Goal: Information Seeking & Learning: Learn about a topic

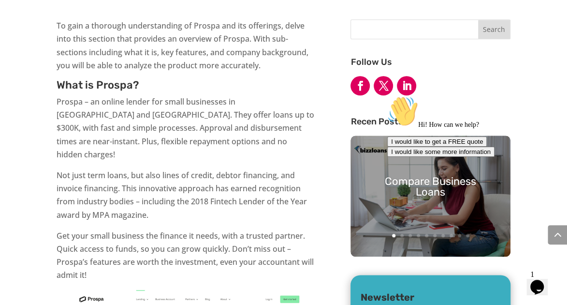
scroll to position [394, 0]
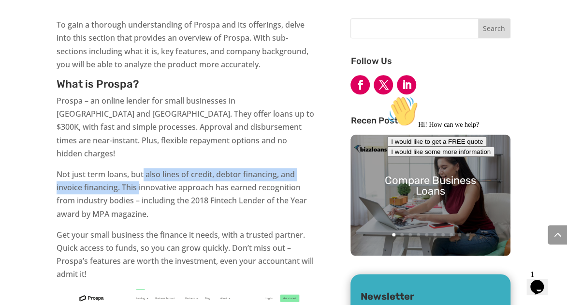
drag, startPoint x: 145, startPoint y: 157, endPoint x: 140, endPoint y: 177, distance: 21.2
click at [140, 177] on p "Not just term loans, but also lines of credit, debtor financing, and invoice fi…" at bounding box center [186, 198] width 258 height 60
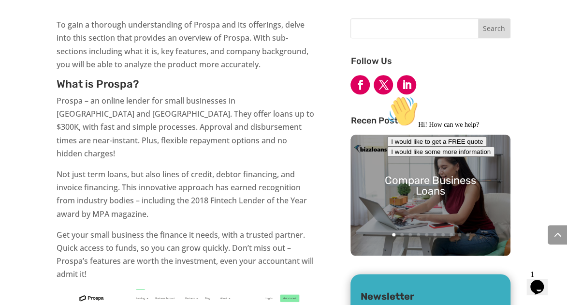
drag, startPoint x: 134, startPoint y: 188, endPoint x: 104, endPoint y: 176, distance: 32.6
click at [104, 176] on p "Not just term loans, but also lines of credit, debtor financing, and invoice fi…" at bounding box center [186, 198] width 258 height 60
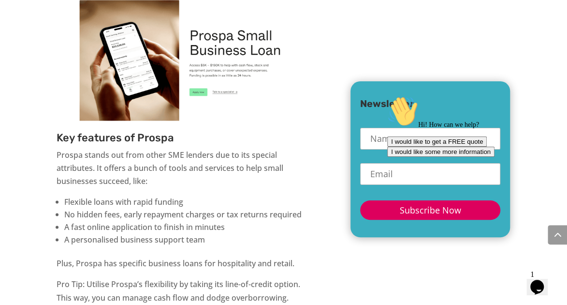
scroll to position [708, 0]
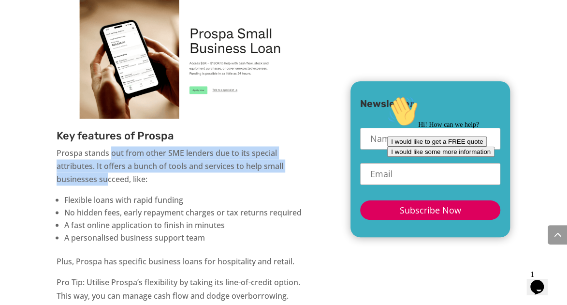
drag, startPoint x: 110, startPoint y: 144, endPoint x: 106, endPoint y: 172, distance: 28.3
click at [106, 172] on p "Prospa stands out from other SME lenders due to its special attributes. It offe…" at bounding box center [186, 169] width 258 height 47
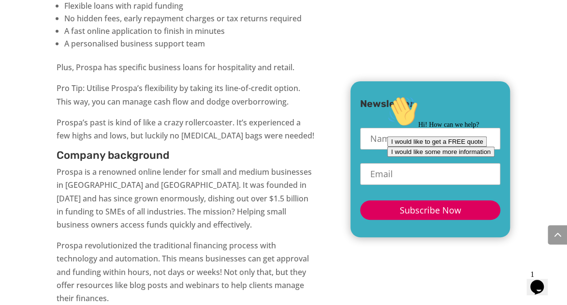
scroll to position [905, 0]
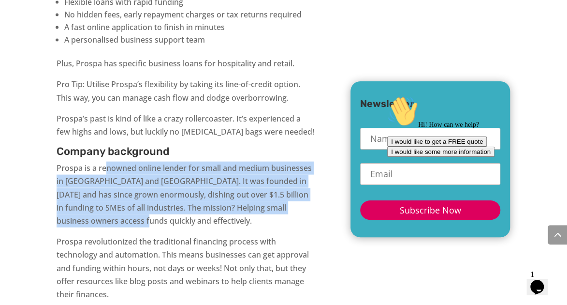
drag, startPoint x: 108, startPoint y: 151, endPoint x: 121, endPoint y: 226, distance: 75.6
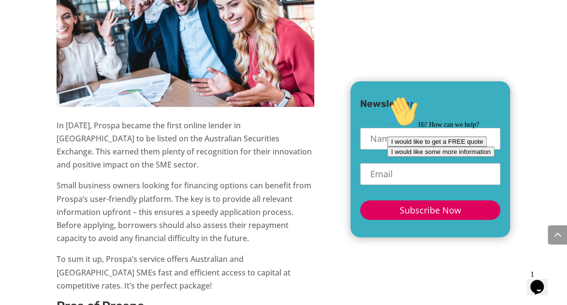
scroll to position [1296, 0]
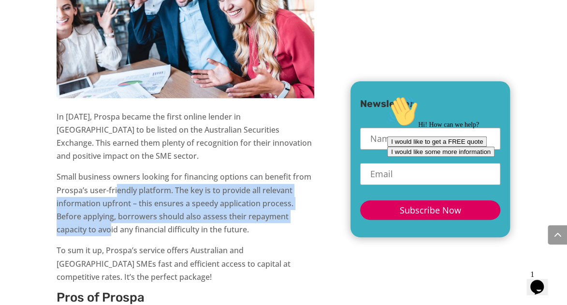
drag, startPoint x: 118, startPoint y: 172, endPoint x: 112, endPoint y: 224, distance: 52.5
click at [112, 224] on p "Small business owners looking for financing options can benefit from Prospa’s u…" at bounding box center [186, 207] width 258 height 74
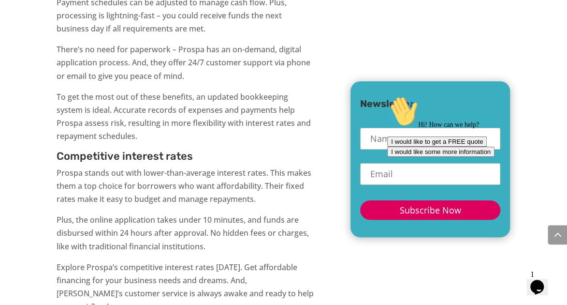
scroll to position [2153, 0]
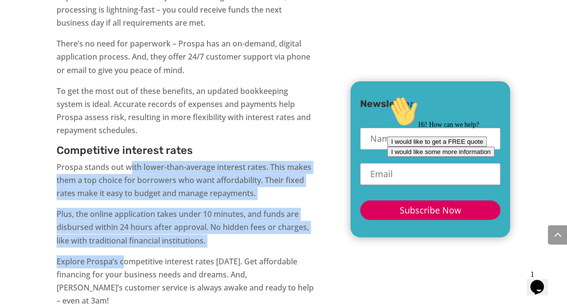
drag, startPoint x: 129, startPoint y: 151, endPoint x: 122, endPoint y: 244, distance: 93.1
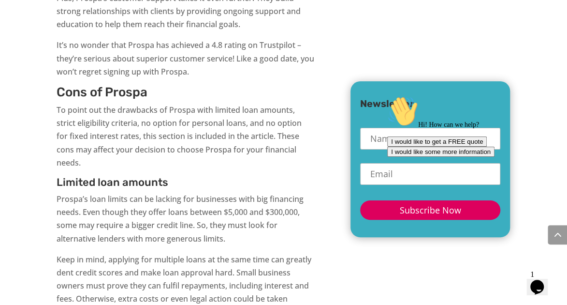
scroll to position [2780, 0]
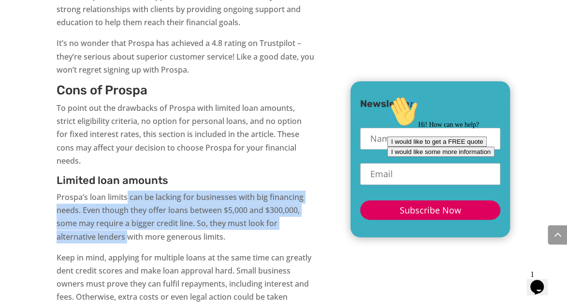
drag, startPoint x: 128, startPoint y: 159, endPoint x: 127, endPoint y: 202, distance: 43.0
click at [127, 202] on p "Prospa’s loan limits can be lacking for businesses with big financing needs. Ev…" at bounding box center [186, 221] width 258 height 60
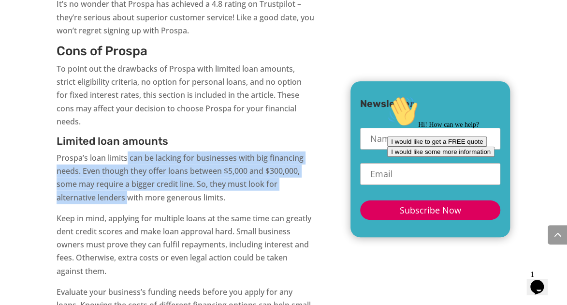
scroll to position [2821, 0]
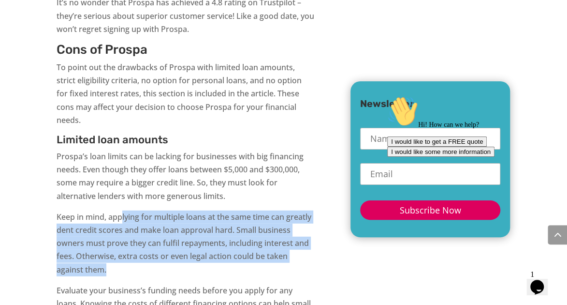
drag, startPoint x: 122, startPoint y: 174, endPoint x: 127, endPoint y: 228, distance: 54.8
click at [127, 228] on p "Keep in mind, applying for multiple loans at the same time can greatly dent cre…" at bounding box center [186, 247] width 258 height 74
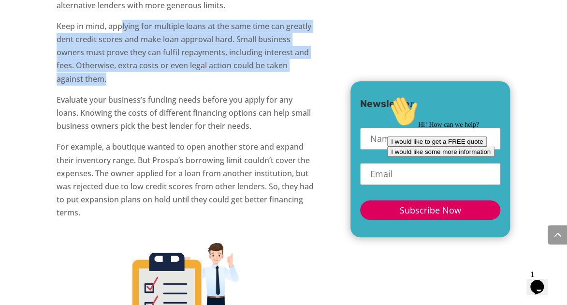
scroll to position [3018, 0]
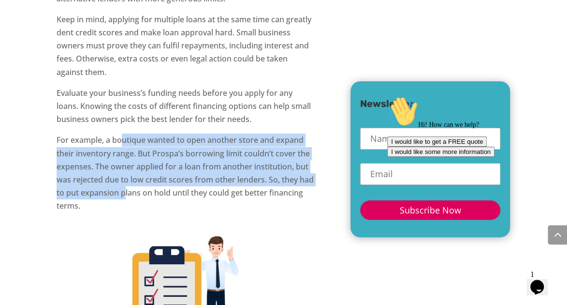
drag, startPoint x: 122, startPoint y: 103, endPoint x: 123, endPoint y: 148, distance: 45.0
click at [123, 148] on p "For example, a boutique wanted to open another store and expand their inventory…" at bounding box center [186, 176] width 258 height 87
drag, startPoint x: 123, startPoint y: 148, endPoint x: 102, endPoint y: 135, distance: 25.0
click at [102, 135] on p "For example, a boutique wanted to open another store and expand their inventory…" at bounding box center [186, 176] width 258 height 87
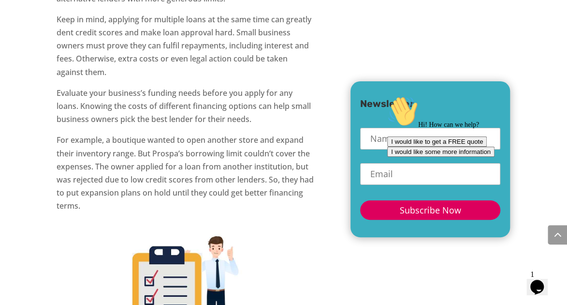
click at [133, 90] on p "Evaluate your business’s funding needs before you apply for any loans. Knowing …" at bounding box center [186, 110] width 258 height 47
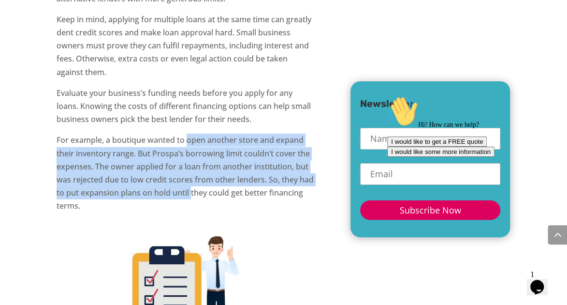
drag, startPoint x: 188, startPoint y: 98, endPoint x: 192, endPoint y: 150, distance: 52.4
click at [192, 150] on p "For example, a boutique wanted to open another store and expand their inventory…" at bounding box center [186, 176] width 258 height 87
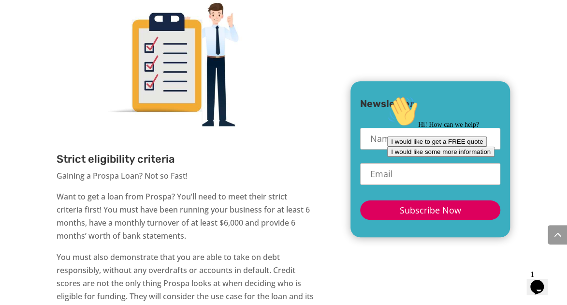
scroll to position [3254, 0]
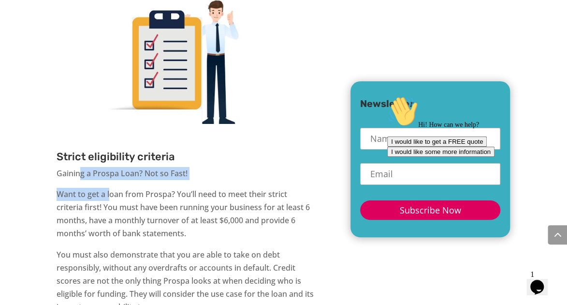
drag, startPoint x: 81, startPoint y: 130, endPoint x: 111, endPoint y: 158, distance: 41.4
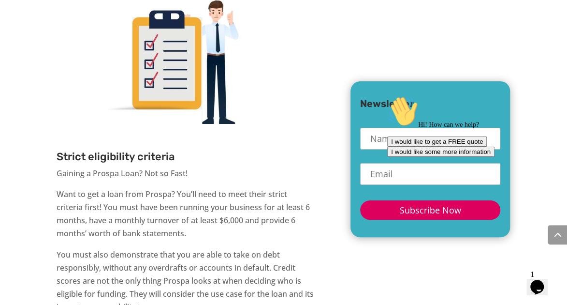
drag, startPoint x: 111, startPoint y: 158, endPoint x: 129, endPoint y: 164, distance: 18.3
click at [128, 188] on p "Want to get a loan from Prospa? You’ll need to meet their strict criteria first…" at bounding box center [186, 218] width 258 height 60
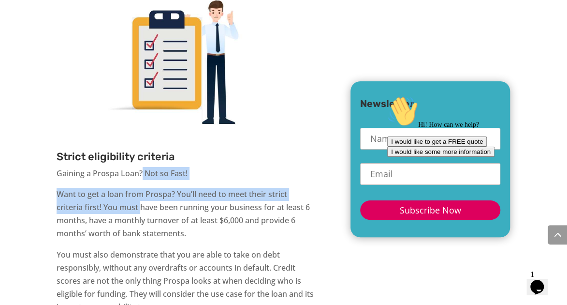
drag, startPoint x: 142, startPoint y: 146, endPoint x: 140, endPoint y: 163, distance: 18.0
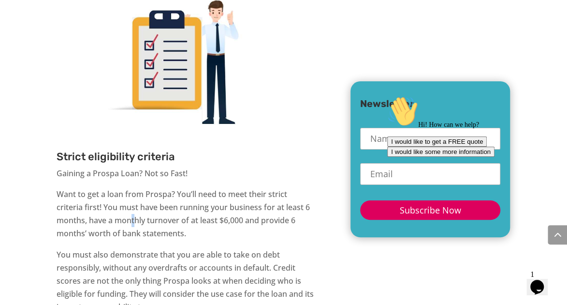
drag, startPoint x: 140, startPoint y: 163, endPoint x: 134, endPoint y: 178, distance: 16.1
click at [134, 188] on p "Want to get a loan from Prospa? You’ll need to meet their strict criteria first…" at bounding box center [186, 218] width 258 height 60
drag, startPoint x: 134, startPoint y: 178, endPoint x: 114, endPoint y: 170, distance: 22.5
click at [114, 188] on p "Want to get a loan from Prospa? You’ll need to meet their strict criteria first…" at bounding box center [186, 218] width 258 height 60
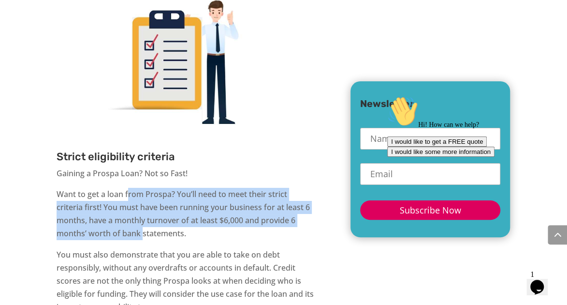
drag, startPoint x: 130, startPoint y: 154, endPoint x: 142, endPoint y: 192, distance: 40.2
click at [142, 192] on p "Want to get a loan from Prospa? You’ll need to meet their strict criteria first…" at bounding box center [186, 218] width 258 height 60
drag, startPoint x: 142, startPoint y: 192, endPoint x: 103, endPoint y: 202, distance: 39.9
click at [102, 203] on p "Want to get a loan from Prospa? You’ll need to meet their strict criteria first…" at bounding box center [186, 218] width 258 height 60
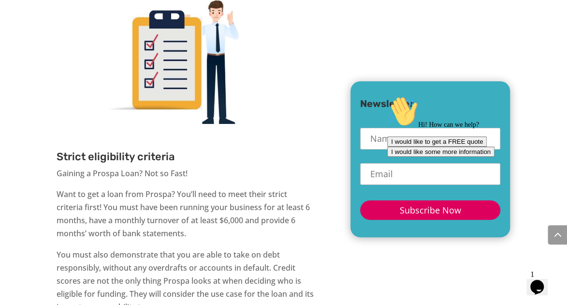
click at [117, 248] on p "You must also demonstrate that you are able to take on debt responsibly, withou…" at bounding box center [186, 285] width 258 height 74
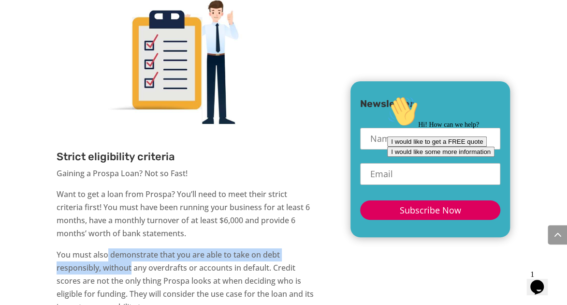
drag, startPoint x: 107, startPoint y: 217, endPoint x: 130, endPoint y: 232, distance: 27.2
click at [130, 248] on p "You must also demonstrate that you are able to take on debt responsibly, withou…" at bounding box center [186, 285] width 258 height 74
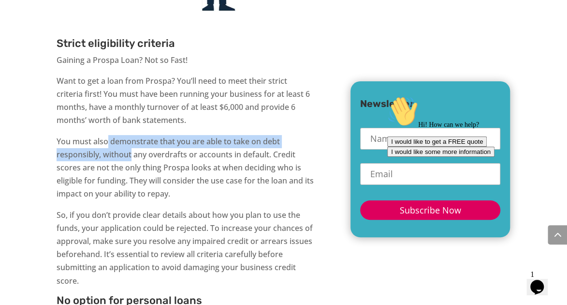
scroll to position [3371, 0]
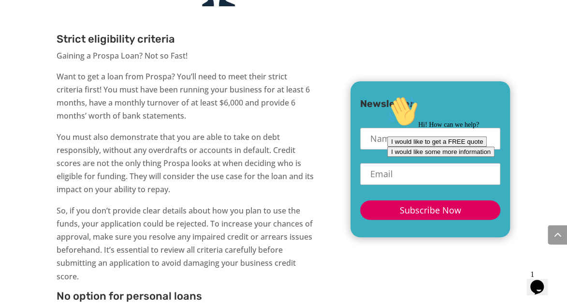
drag, startPoint x: 105, startPoint y: 132, endPoint x: 128, endPoint y: 98, distance: 40.5
click at [106, 131] on p "You must also demonstrate that you are able to take on debt responsibly, withou…" at bounding box center [186, 168] width 258 height 74
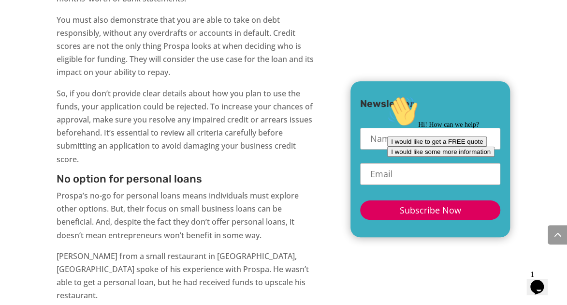
scroll to position [3489, 0]
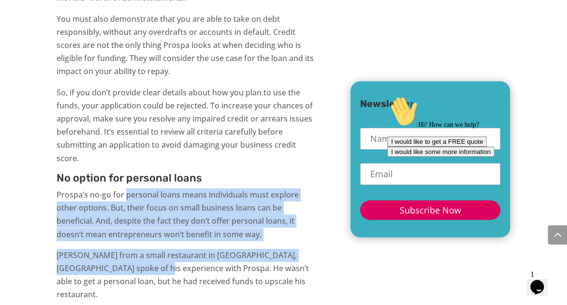
drag, startPoint x: 127, startPoint y: 157, endPoint x: 131, endPoint y: 221, distance: 63.9
click at [131, 221] on div "To gain a thorough understanding of Prospa and its offerings, delve into this s…" at bounding box center [186, 263] width 258 height 6681
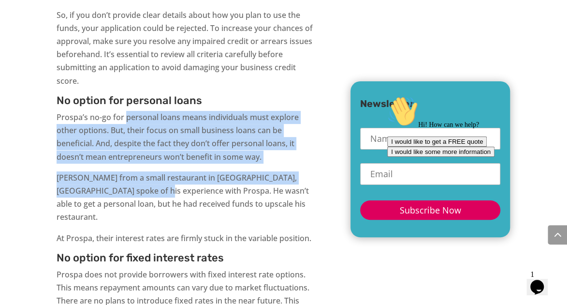
scroll to position [3569, 0]
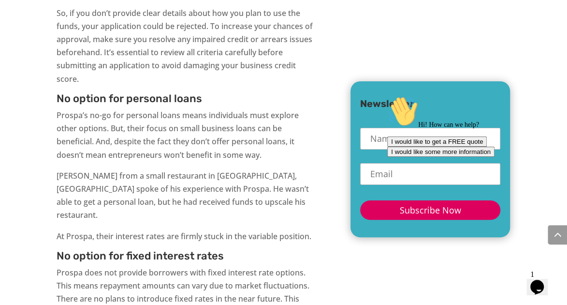
click at [135, 169] on p "John Doe from a small restaurant in Brisbane, Australia spoke of his experience…" at bounding box center [186, 199] width 258 height 60
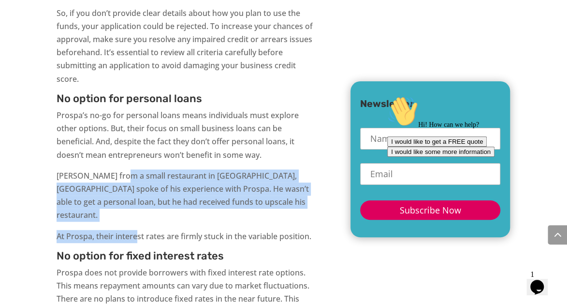
drag, startPoint x: 121, startPoint y: 138, endPoint x: 136, endPoint y: 184, distance: 48.9
click at [136, 184] on div "To gain a thorough understanding of Prospa and its offerings, delve into this s…" at bounding box center [186, 183] width 258 height 6681
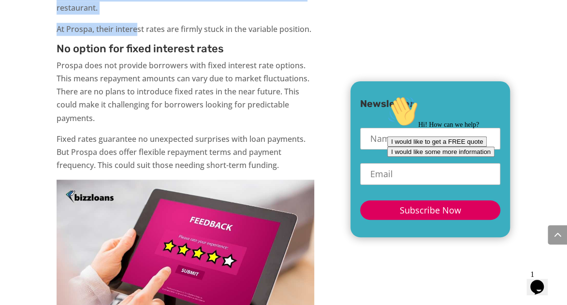
scroll to position [3807, 0]
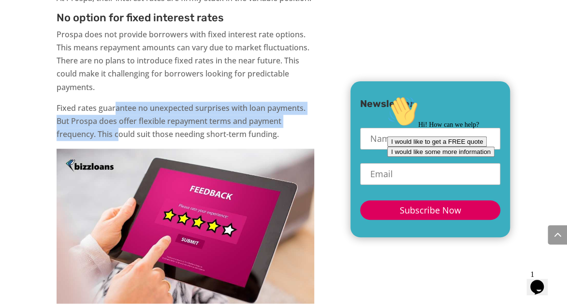
drag, startPoint x: 115, startPoint y: 53, endPoint x: 119, endPoint y: 89, distance: 36.5
click at [119, 102] on p "Fixed rates guarantee no unexpected surprises with loan payments. But Prospa do…" at bounding box center [186, 125] width 258 height 47
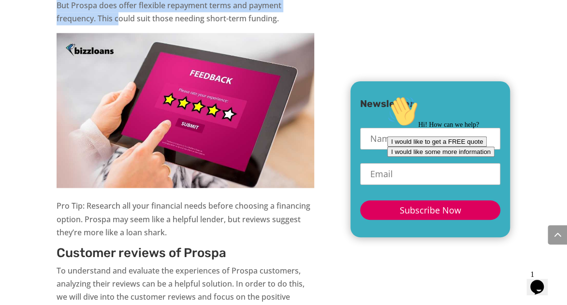
scroll to position [3925, 0]
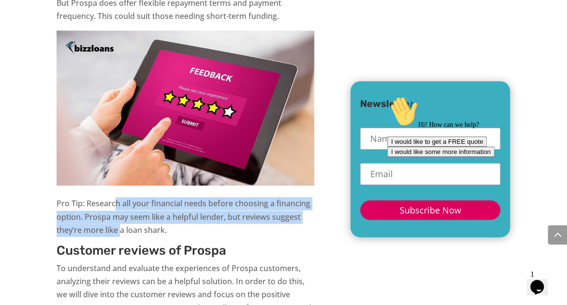
drag, startPoint x: 114, startPoint y: 146, endPoint x: 119, endPoint y: 178, distance: 32.8
click at [119, 197] on p "Pro Tip: Research all your financial needs before choosing a financing option. …" at bounding box center [186, 220] width 258 height 47
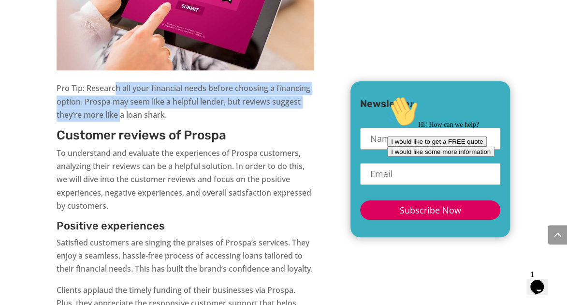
scroll to position [4042, 0]
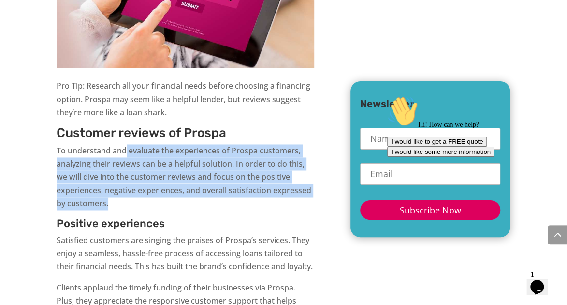
drag, startPoint x: 127, startPoint y: 96, endPoint x: 123, endPoint y: 149, distance: 52.9
click at [123, 149] on p "To understand and evaluate the experiences of Prospa customers, analyzing their…" at bounding box center [186, 181] width 258 height 74
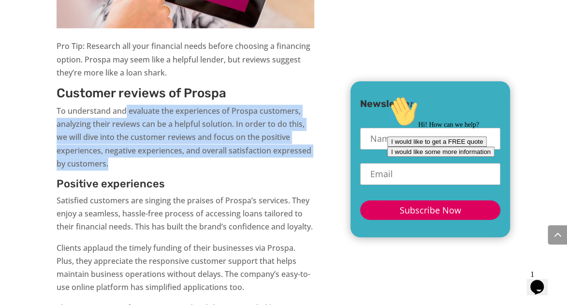
scroll to position [4082, 0]
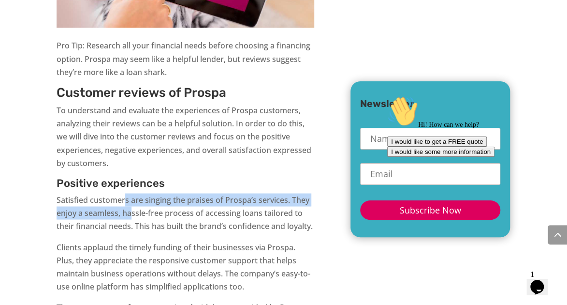
drag, startPoint x: 125, startPoint y: 146, endPoint x: 132, endPoint y: 158, distance: 13.6
click at [131, 193] on p "Satisfied customers are singing the praises of Prospa’s services. They enjoy a …" at bounding box center [186, 216] width 258 height 47
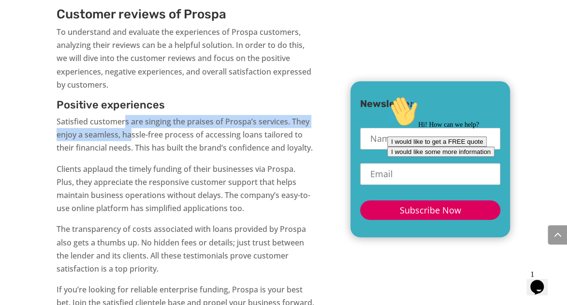
scroll to position [4161, 0]
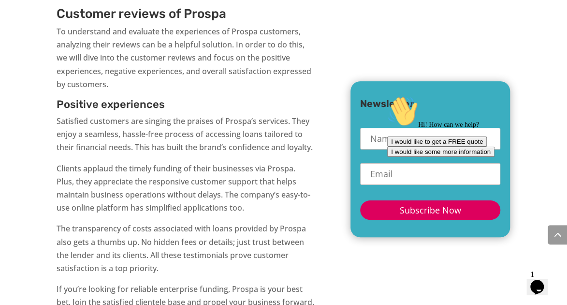
click at [169, 114] on p "Satisfied customers are singing the praises of Prospa’s services. They enjoy a …" at bounding box center [186, 137] width 258 height 47
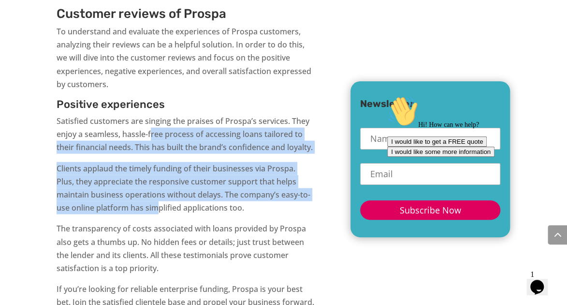
drag, startPoint x: 151, startPoint y: 78, endPoint x: 160, endPoint y: 156, distance: 78.3
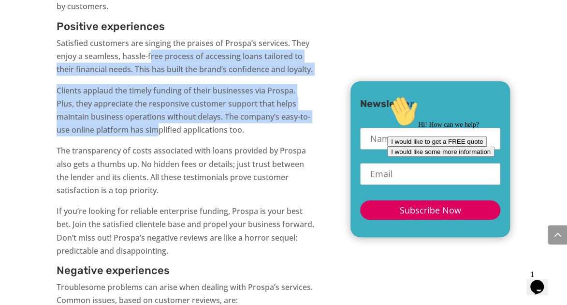
scroll to position [4240, 0]
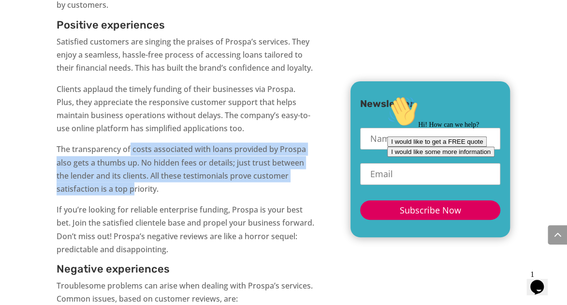
drag, startPoint x: 129, startPoint y: 92, endPoint x: 135, endPoint y: 130, distance: 38.3
click at [135, 142] on p "The transparency of costs associated with loans provided by Prospa also gets a …" at bounding box center [186, 172] width 258 height 60
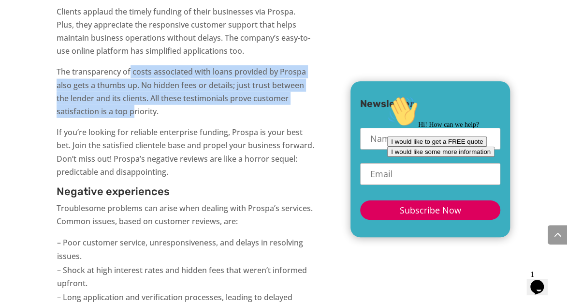
scroll to position [4320, 0]
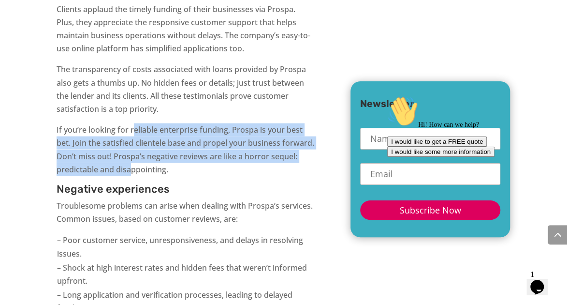
drag, startPoint x: 134, startPoint y: 75, endPoint x: 131, endPoint y: 111, distance: 35.5
click at [131, 123] on p "If you’re looking for reliable enterprise funding, Prospa is your best bet. Joi…" at bounding box center [186, 153] width 258 height 60
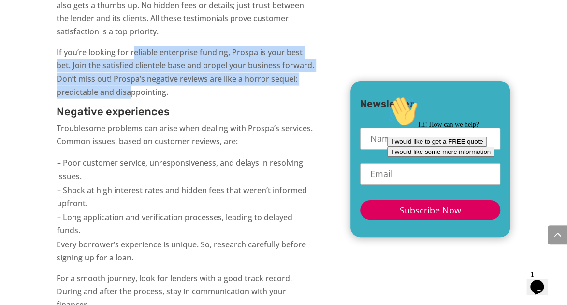
scroll to position [4399, 0]
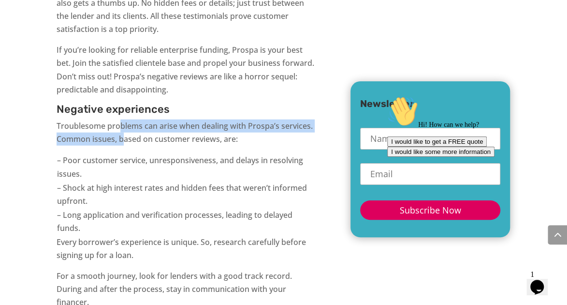
drag, startPoint x: 122, startPoint y: 72, endPoint x: 122, endPoint y: 91, distance: 19.3
click at [122, 119] on p "Troublesome problems can arise when dealing with Prospa’s services. Common issu…" at bounding box center [186, 136] width 258 height 34
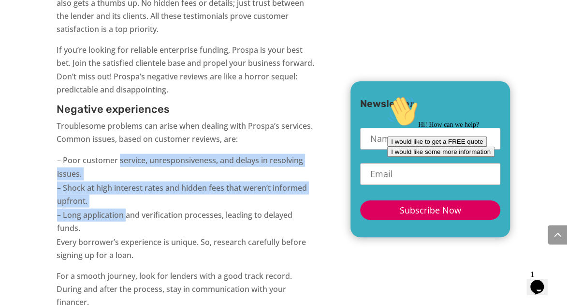
drag, startPoint x: 122, startPoint y: 91, endPoint x: 126, endPoint y: 162, distance: 71.2
click at [126, 162] on tbody "– Poor customer service, unresponsiveness, and delays in resolving issues. – Sh…" at bounding box center [186, 194] width 258 height 82
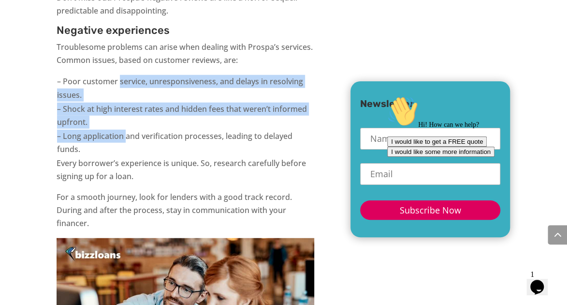
scroll to position [4479, 0]
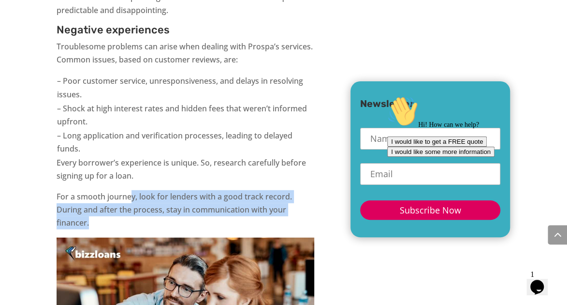
drag, startPoint x: 130, startPoint y: 146, endPoint x: 131, endPoint y: 168, distance: 22.7
click at [131, 190] on p "For a smooth journey, look for lenders with a good track record. During and aft…" at bounding box center [186, 213] width 258 height 47
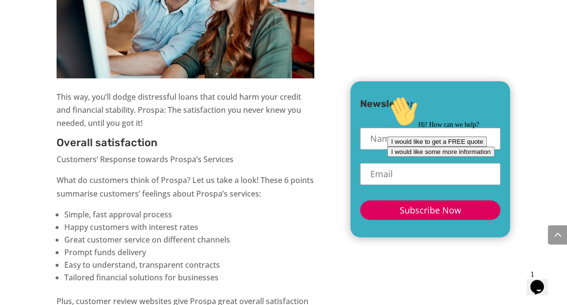
scroll to position [4793, 0]
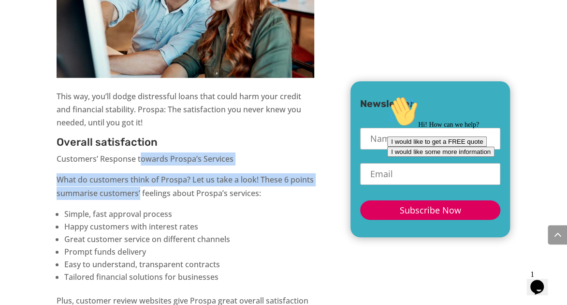
drag, startPoint x: 140, startPoint y: 104, endPoint x: 138, endPoint y: 151, distance: 46.4
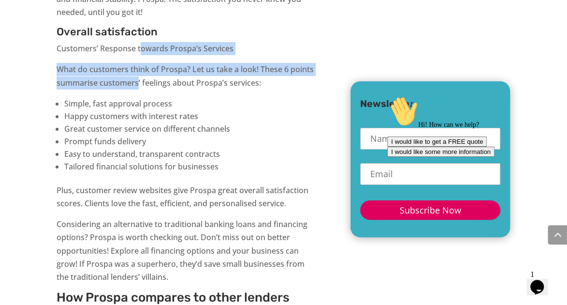
scroll to position [4910, 0]
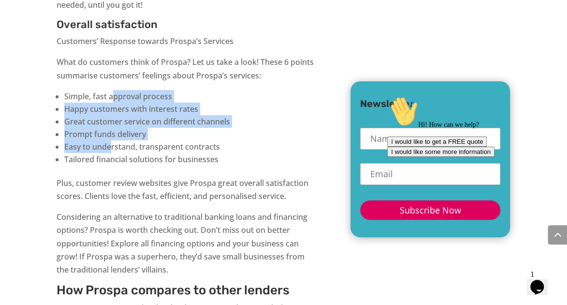
drag, startPoint x: 112, startPoint y: 43, endPoint x: 110, endPoint y: 93, distance: 50.3
click at [110, 93] on ul "Simple, fast approval process Happy customers with interest rates Great custome…" at bounding box center [186, 133] width 258 height 87
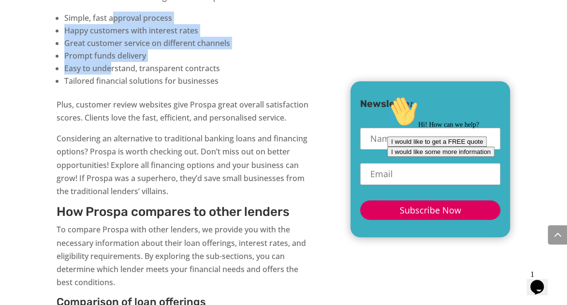
scroll to position [4989, 0]
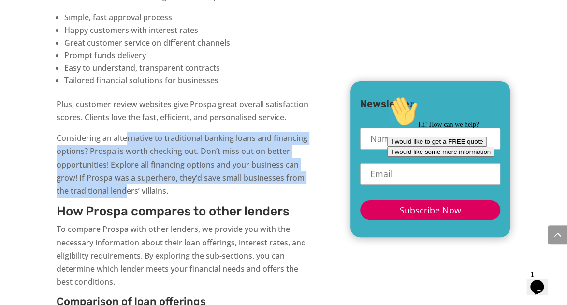
drag, startPoint x: 128, startPoint y: 92, endPoint x: 128, endPoint y: 138, distance: 45.5
click at [128, 138] on p "Considering an alternative to traditional banking loans and financing options? …" at bounding box center [186, 169] width 258 height 74
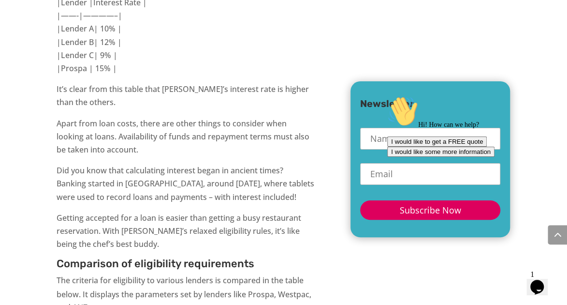
scroll to position [5660, 0]
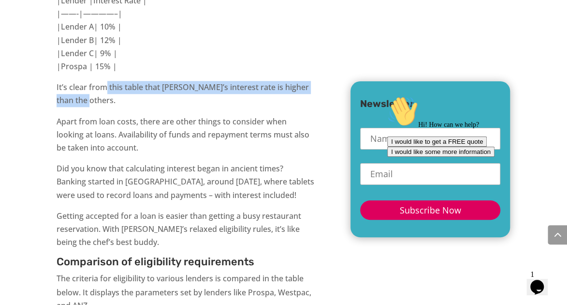
drag, startPoint x: 105, startPoint y: 30, endPoint x: 109, endPoint y: 44, distance: 14.4
click at [109, 81] on p "It’s clear from this table that Prospa’s interest rate is higher than the other…" at bounding box center [186, 98] width 258 height 34
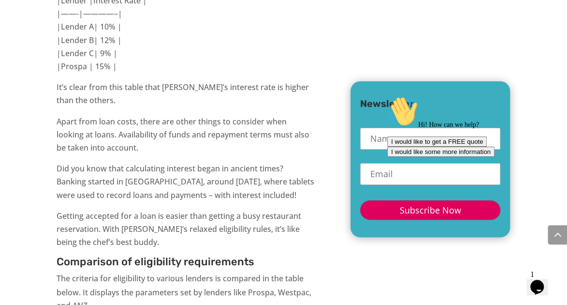
drag, startPoint x: 109, startPoint y: 44, endPoint x: 92, endPoint y: 66, distance: 28.0
click at [92, 115] on p "Apart from loan costs, there are other things to consider when looking at loans…" at bounding box center [186, 138] width 258 height 47
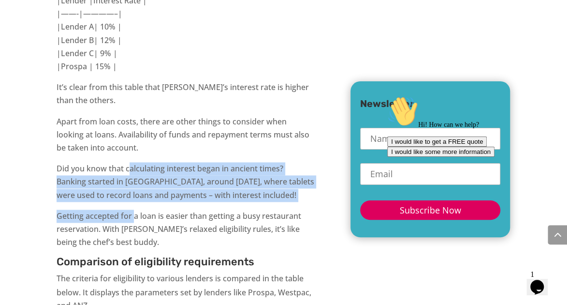
drag, startPoint x: 128, startPoint y: 110, endPoint x: 135, endPoint y: 158, distance: 49.0
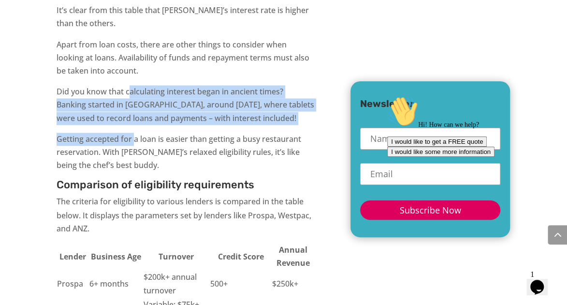
scroll to position [5740, 0]
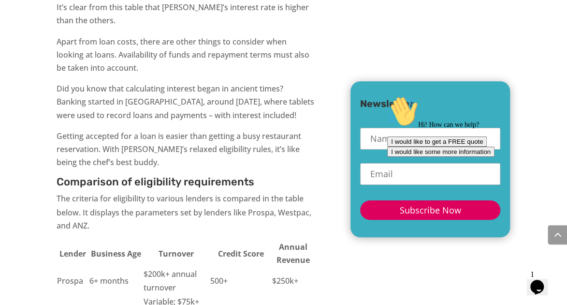
click at [167, 130] on p "Getting accepted for a loan is easier than getting a busy restaurant reservatio…" at bounding box center [186, 153] width 258 height 47
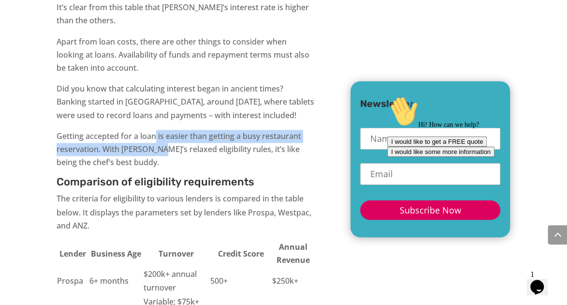
drag, startPoint x: 156, startPoint y: 84, endPoint x: 157, endPoint y: 95, distance: 11.1
click at [157, 130] on p "Getting accepted for a loan is easier than getting a busy restaurant reservatio…" at bounding box center [186, 153] width 258 height 47
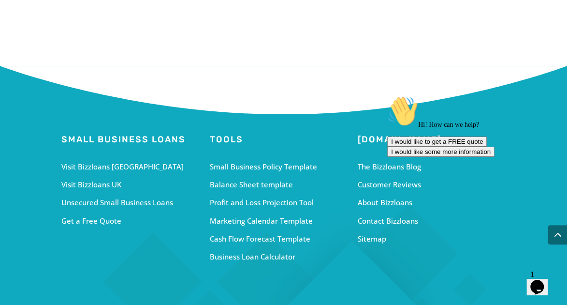
scroll to position [7108, 0]
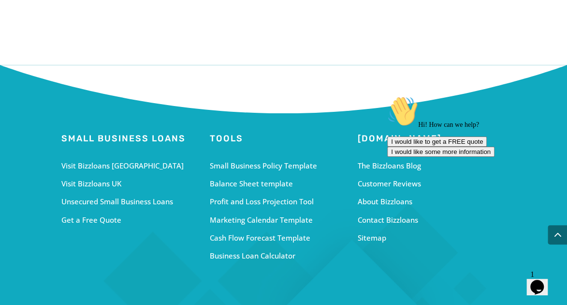
click at [241, 159] on div "Small Business Policy Template" at bounding box center [283, 165] width 148 height 13
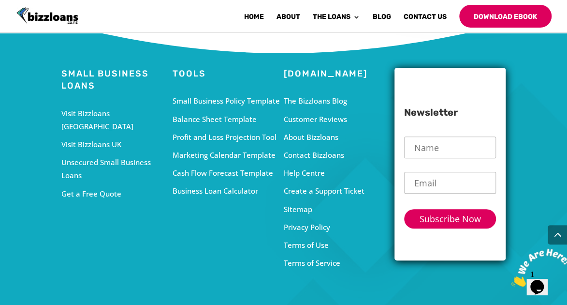
scroll to position [1855, 0]
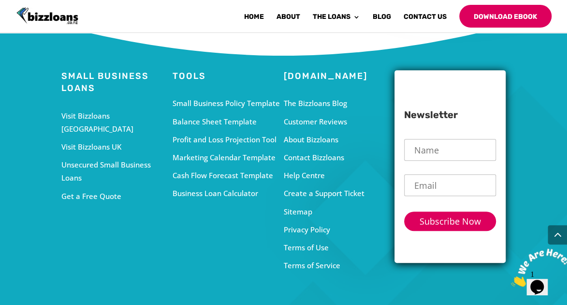
click at [87, 158] on div "Unsecured Small Business Loans" at bounding box center [116, 171] width 111 height 26
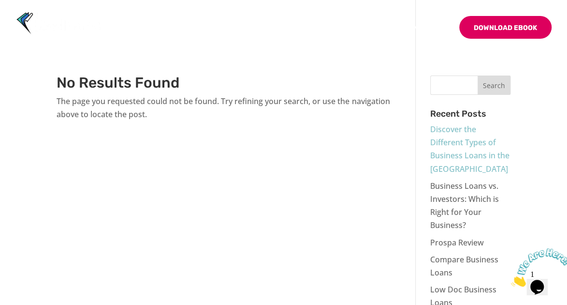
click at [441, 152] on link "Discover the Different Types of Business Loans in the [GEOGRAPHIC_DATA]" at bounding box center [469, 149] width 79 height 50
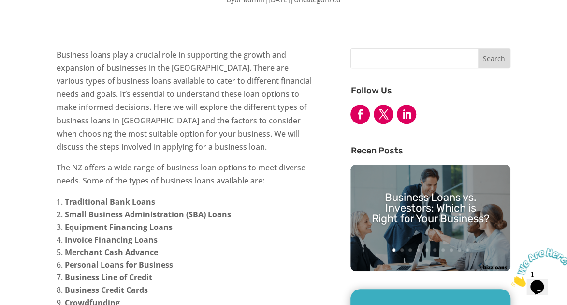
scroll to position [199, 0]
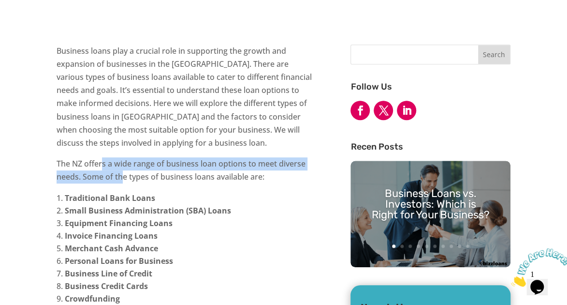
drag, startPoint x: 101, startPoint y: 138, endPoint x: 124, endPoint y: 149, distance: 25.5
click at [124, 157] on p "The NZ offers a wide range of business loan options to meet diverse needs. Some…" at bounding box center [186, 174] width 258 height 34
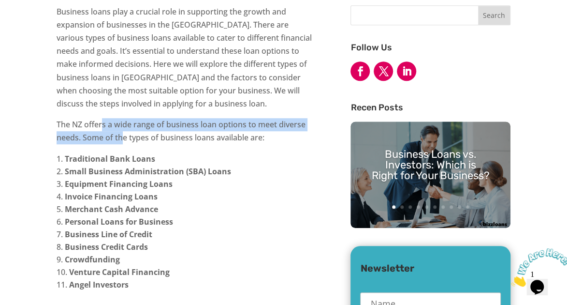
scroll to position [279, 0]
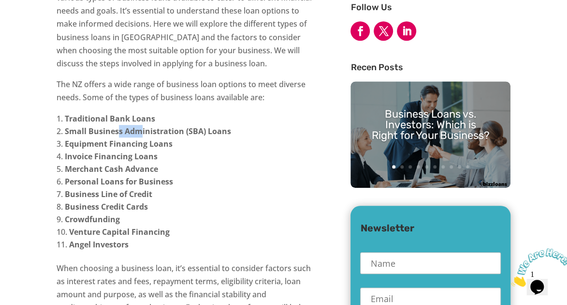
drag, startPoint x: 119, startPoint y: 104, endPoint x: 143, endPoint y: 102, distance: 23.8
click at [143, 126] on strong "Small Business Administration (SBA) Loans" at bounding box center [148, 131] width 166 height 11
drag, startPoint x: 143, startPoint y: 102, endPoint x: 114, endPoint y: 117, distance: 32.0
click at [114, 138] on strong "Equipment Financing Loans" at bounding box center [119, 143] width 108 height 11
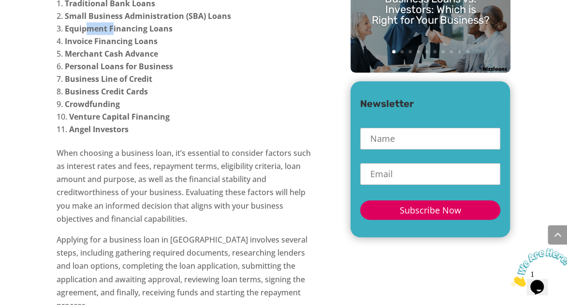
scroll to position [397, 0]
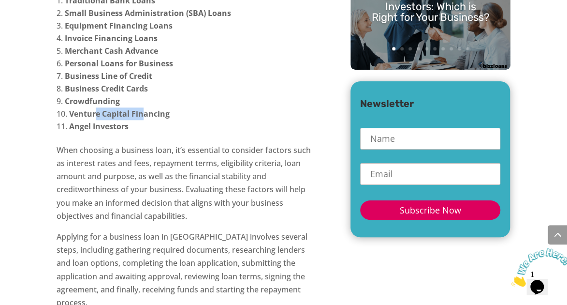
drag, startPoint x: 96, startPoint y: 88, endPoint x: 146, endPoint y: 82, distance: 49.7
click at [146, 108] on strong "Venture Capital Financing" at bounding box center [119, 113] width 101 height 11
drag, startPoint x: 146, startPoint y: 82, endPoint x: 158, endPoint y: 130, distance: 49.8
click at [158, 144] on p "When choosing a business loan, it’s essential to consider factors such as inter…" at bounding box center [186, 187] width 258 height 87
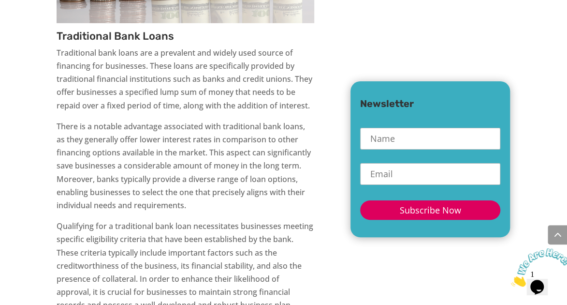
scroll to position [1449, 0]
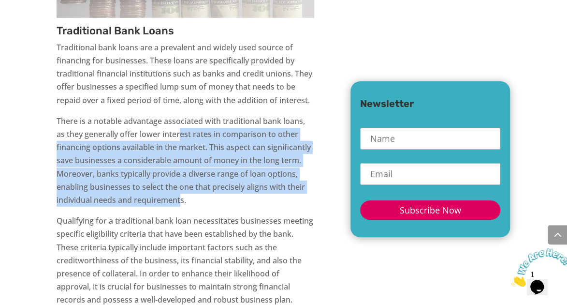
drag, startPoint x: 181, startPoint y: 86, endPoint x: 180, endPoint y: 153, distance: 67.2
click at [180, 153] on p "There is a notable advantage associated with traditional bank loans, as they ge…" at bounding box center [186, 165] width 258 height 100
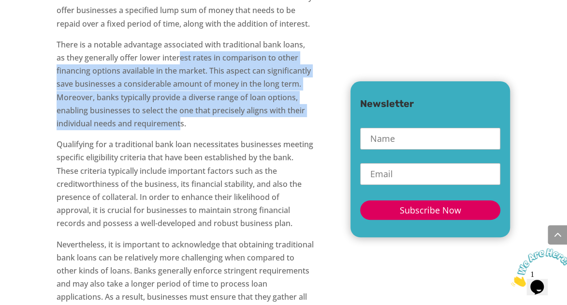
scroll to position [1528, 0]
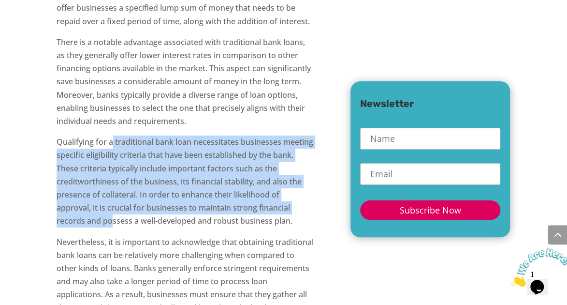
drag, startPoint x: 113, startPoint y: 91, endPoint x: 113, endPoint y: 175, distance: 83.2
click at [113, 175] on p "Qualifying for a traditional bank loan necessitates businesses meeting specific…" at bounding box center [186, 185] width 258 height 100
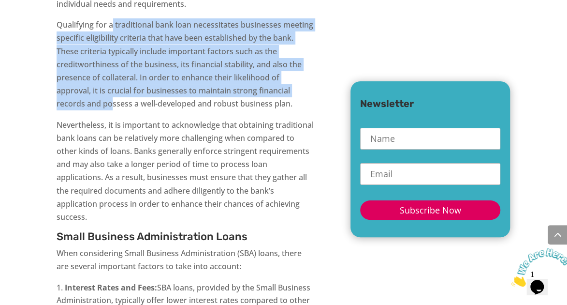
scroll to position [1646, 0]
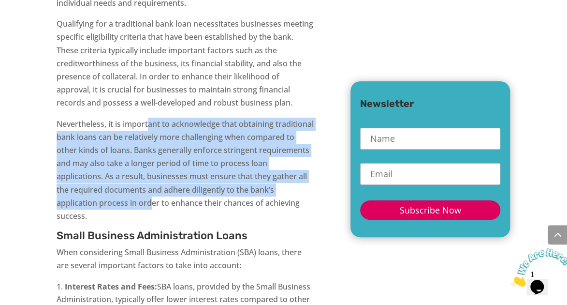
drag, startPoint x: 148, startPoint y: 71, endPoint x: 150, endPoint y: 148, distance: 77.4
click at [150, 149] on p "Nevertheless, it is important to acknowledge that obtaining traditional bank lo…" at bounding box center [186, 174] width 258 height 113
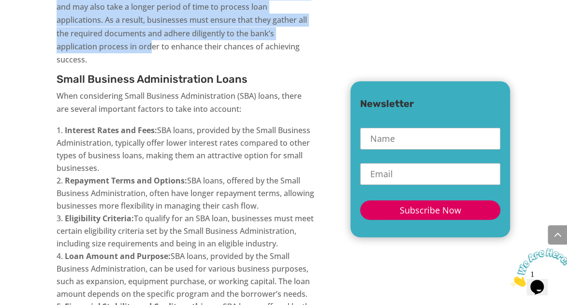
scroll to position [1804, 0]
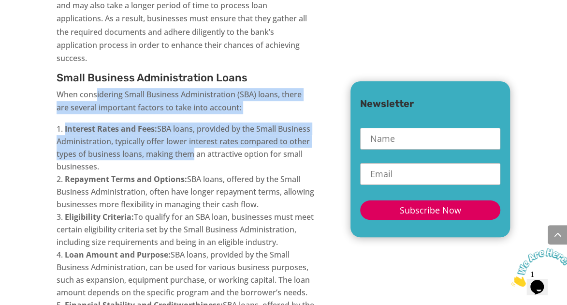
drag, startPoint x: 98, startPoint y: 39, endPoint x: 185, endPoint y: 103, distance: 108.9
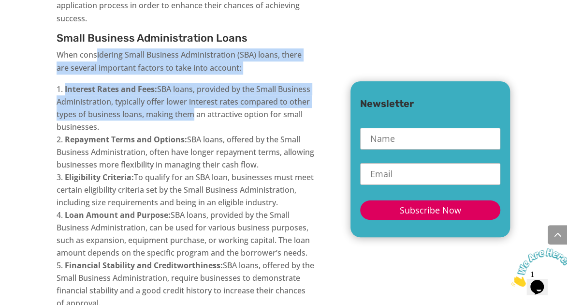
scroll to position [1844, 0]
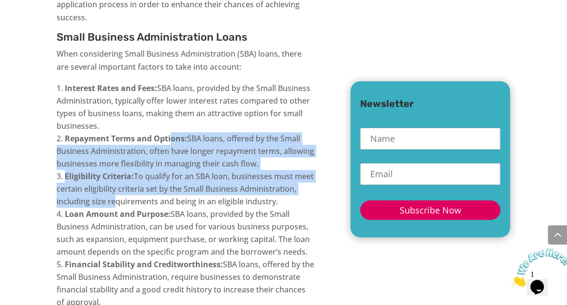
drag, startPoint x: 171, startPoint y: 86, endPoint x: 170, endPoint y: 147, distance: 61.4
click at [170, 147] on ol "Interest Rates and Fees: SBA loans, provided by the Small Business Administrati…" at bounding box center [186, 200] width 258 height 237
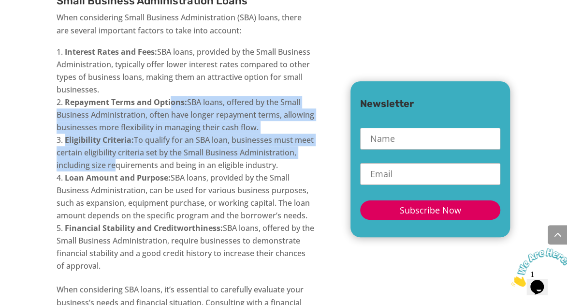
scroll to position [1924, 0]
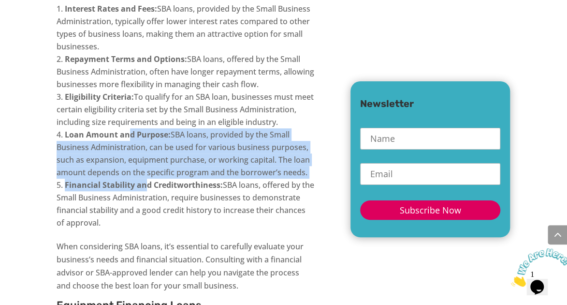
drag, startPoint x: 131, startPoint y: 93, endPoint x: 143, endPoint y: 139, distance: 47.6
click at [144, 139] on ol "Interest Rates and Fees: SBA loans, provided by the Small Business Administrati…" at bounding box center [186, 120] width 258 height 237
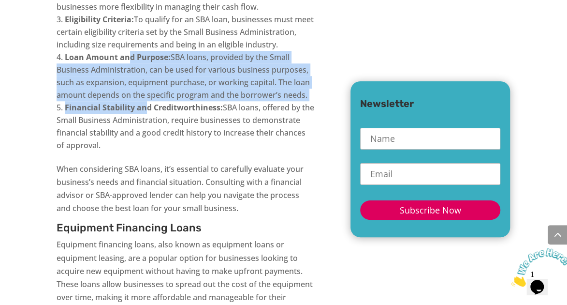
scroll to position [2002, 0]
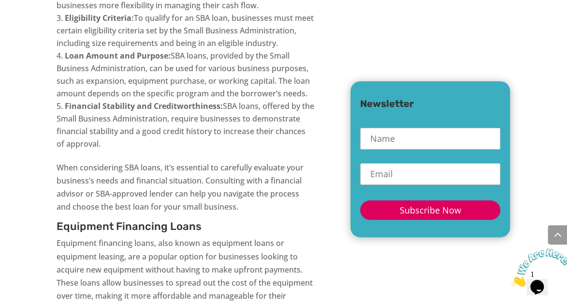
click at [150, 100] on li "Financial Stability and Creditworthiness: SBA loans, offered by the Small Busin…" at bounding box center [186, 125] width 258 height 50
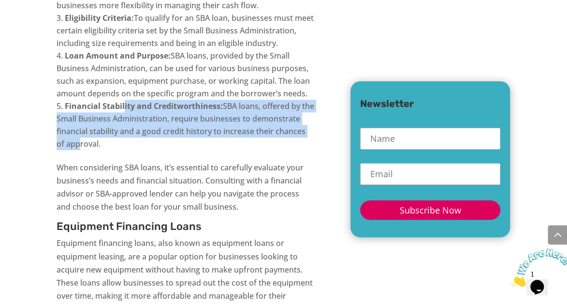
drag, startPoint x: 123, startPoint y: 67, endPoint x: 125, endPoint y: 108, distance: 41.2
click at [125, 108] on ol "Interest Rates and Fees: SBA loans, provided by the Small Business Administrati…" at bounding box center [186, 42] width 258 height 237
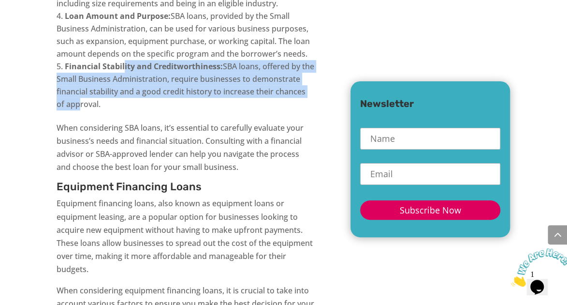
scroll to position [2043, 0]
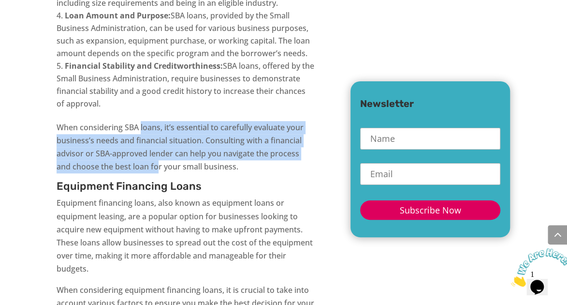
drag, startPoint x: 142, startPoint y: 88, endPoint x: 158, endPoint y: 127, distance: 42.7
click at [158, 127] on p "When considering SBA loans, it’s essential to carefully evaluate your business’…" at bounding box center [186, 151] width 258 height 60
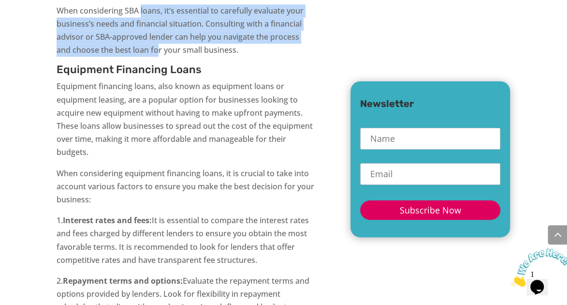
scroll to position [2160, 0]
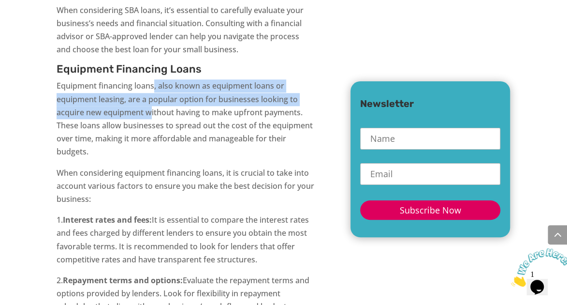
drag, startPoint x: 154, startPoint y: 48, endPoint x: 149, endPoint y: 74, distance: 26.6
click at [149, 79] on p "Equipment financing loans, also known as equipment loans or equipment leasing, …" at bounding box center [186, 122] width 258 height 87
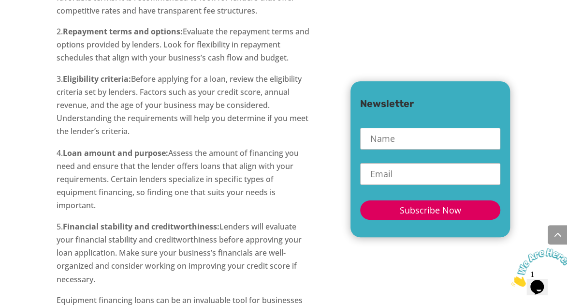
scroll to position [2437, 0]
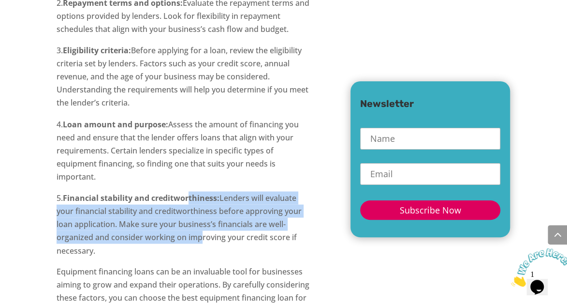
drag, startPoint x: 188, startPoint y: 158, endPoint x: 198, endPoint y: 198, distance: 41.4
click at [198, 199] on p "5. Financial stability and creditworthiness: Lenders will evaluate your financi…" at bounding box center [186, 228] width 258 height 74
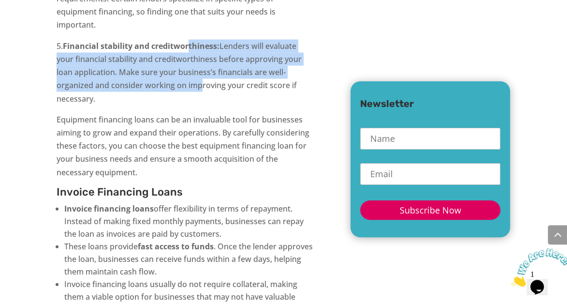
scroll to position [2594, 0]
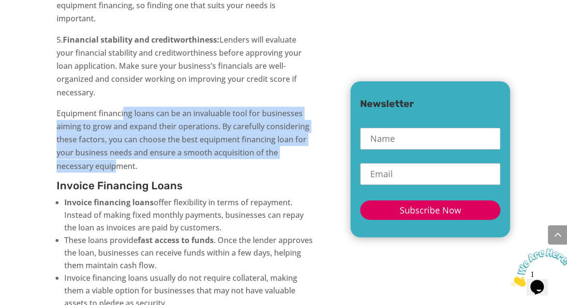
drag, startPoint x: 126, startPoint y: 73, endPoint x: 115, endPoint y: 125, distance: 53.9
click at [115, 125] on p "Equipment financing loans can be an invaluable tool for businesses aiming to gr…" at bounding box center [186, 144] width 258 height 74
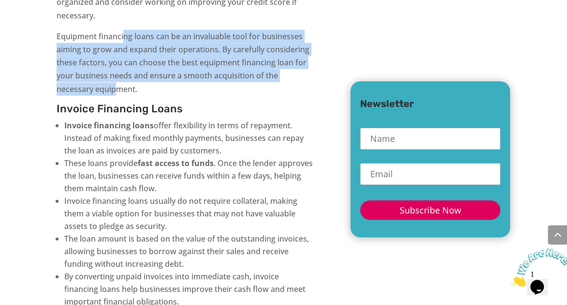
scroll to position [2674, 0]
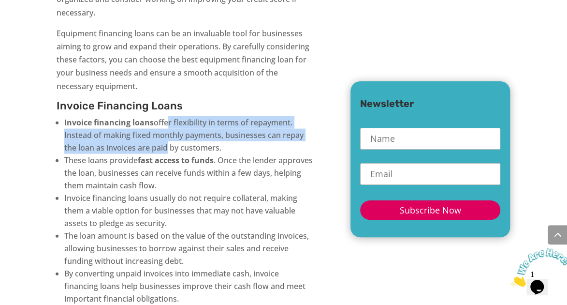
drag, startPoint x: 165, startPoint y: 78, endPoint x: 164, endPoint y: 110, distance: 32.4
click at [164, 116] on li "Invoice financing loans offer flexibility in terms of repayment. Instead of mak…" at bounding box center [189, 135] width 250 height 38
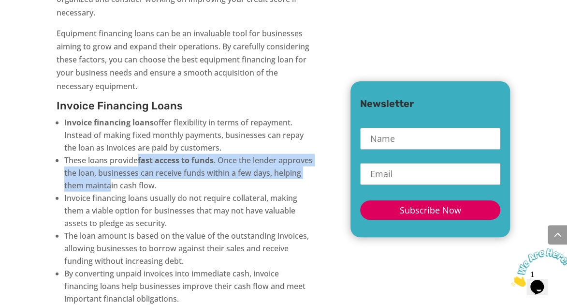
drag, startPoint x: 164, startPoint y: 110, endPoint x: 141, endPoint y: 146, distance: 42.2
click at [141, 154] on li "These loans provide fast access to funds . Once the lender approves the loan, b…" at bounding box center [189, 173] width 250 height 38
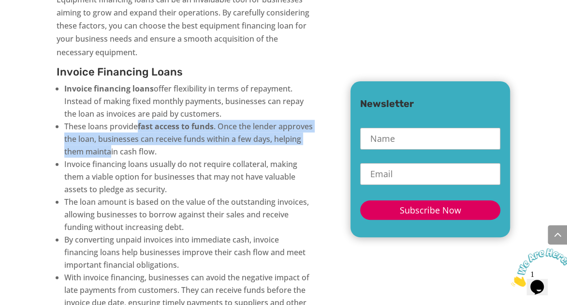
scroll to position [2714, 0]
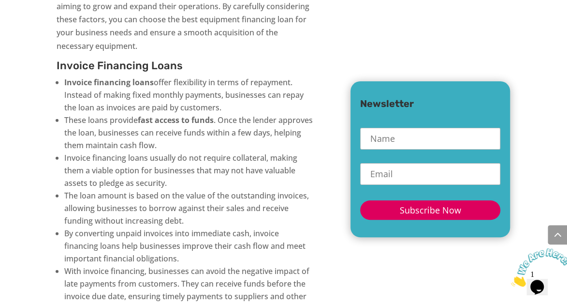
click at [126, 151] on li "Invoice financing loans usually do not require collateral, making them a viable…" at bounding box center [189, 170] width 250 height 38
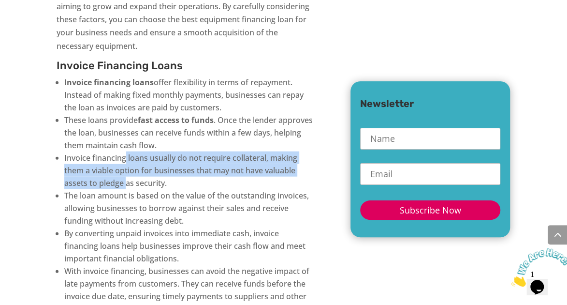
drag, startPoint x: 125, startPoint y: 114, endPoint x: 128, endPoint y: 143, distance: 28.7
click at [128, 151] on li "Invoice financing loans usually do not require collateral, making them a viable…" at bounding box center [189, 170] width 250 height 38
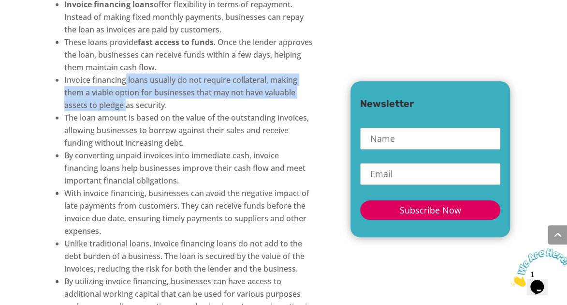
scroll to position [2793, 0]
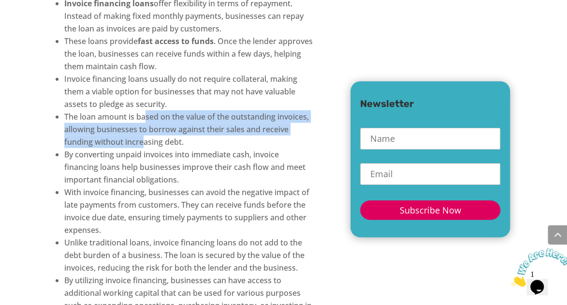
drag, startPoint x: 146, startPoint y: 74, endPoint x: 144, endPoint y: 97, distance: 23.3
click at [144, 110] on li "The loan amount is based on the value of the outstanding invoices, allowing bus…" at bounding box center [189, 129] width 250 height 38
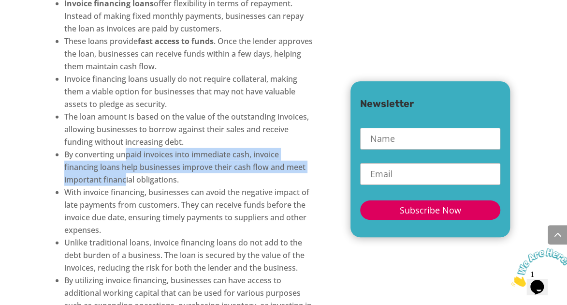
drag, startPoint x: 144, startPoint y: 97, endPoint x: 127, endPoint y: 142, distance: 47.8
click at [127, 148] on li "By converting unpaid invoices into immediate cash, invoice financing loans help…" at bounding box center [189, 167] width 250 height 38
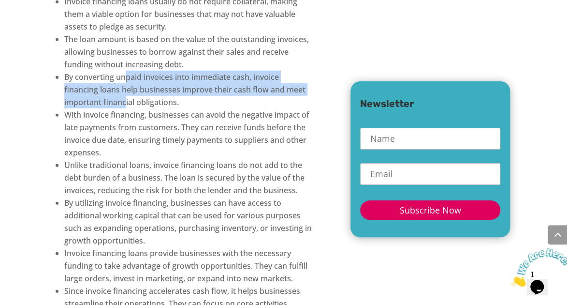
scroll to position [2872, 0]
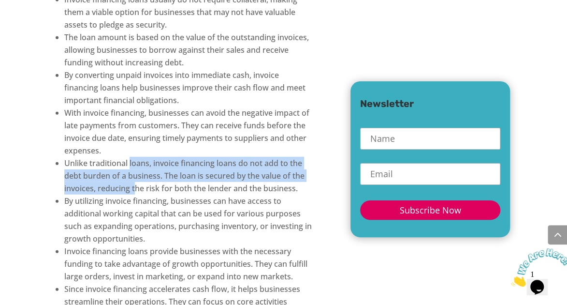
drag, startPoint x: 130, startPoint y: 117, endPoint x: 134, endPoint y: 151, distance: 34.5
click at [134, 157] on li "Unlike traditional loans, invoice financing loans do not add to the debt burden…" at bounding box center [189, 176] width 250 height 38
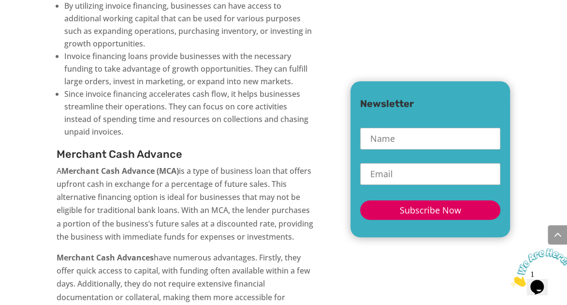
scroll to position [3069, 0]
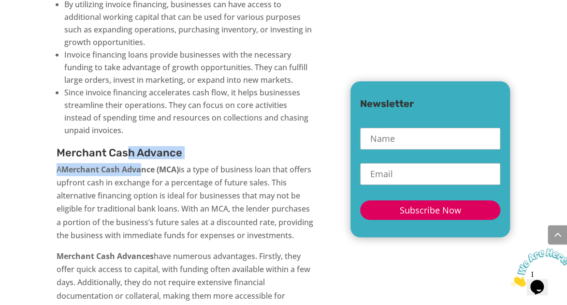
drag, startPoint x: 126, startPoint y: 106, endPoint x: 142, endPoint y: 129, distance: 28.1
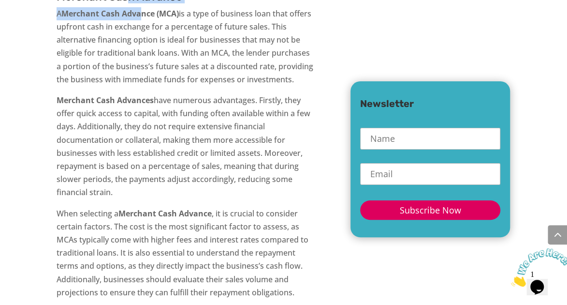
scroll to position [3227, 0]
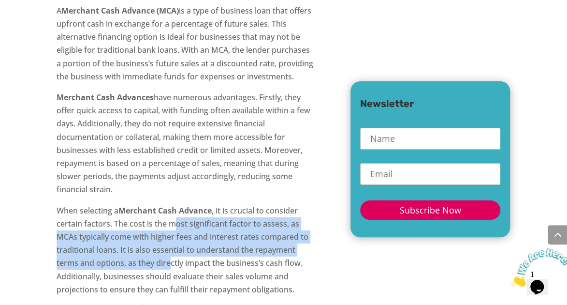
drag, startPoint x: 174, startPoint y: 182, endPoint x: 171, endPoint y: 227, distance: 45.0
click at [171, 227] on p "When selecting a Merchant Cash Advance , it is crucial to consider certain fact…" at bounding box center [186, 254] width 258 height 100
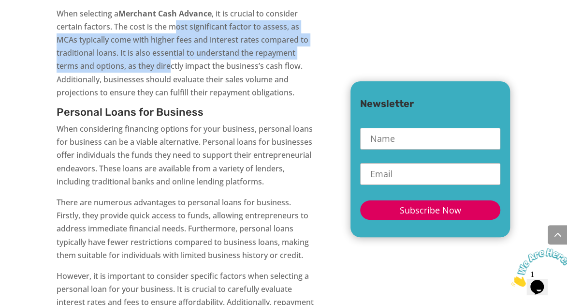
scroll to position [3425, 0]
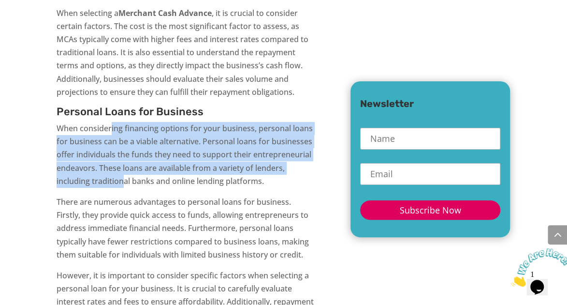
drag, startPoint x: 112, startPoint y: 88, endPoint x: 122, endPoint y: 141, distance: 54.2
click at [122, 141] on p "When considering financing options for your business, personal loans for busine…" at bounding box center [186, 159] width 258 height 74
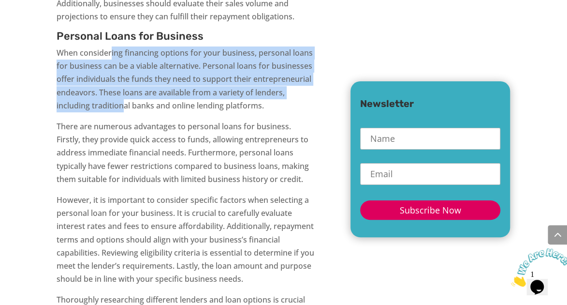
scroll to position [3504, 0]
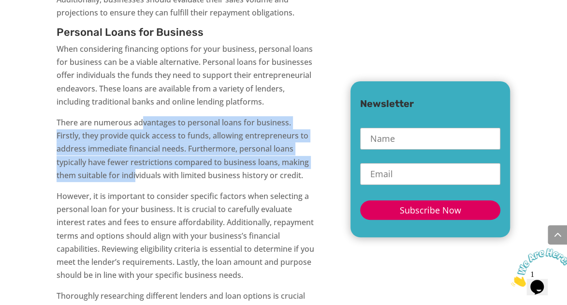
drag, startPoint x: 143, startPoint y: 85, endPoint x: 136, endPoint y: 142, distance: 57.9
click at [136, 142] on p "There are numerous advantages to personal loans for business. Firstly, they pro…" at bounding box center [186, 153] width 258 height 74
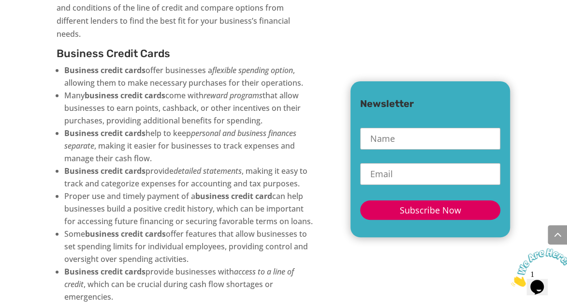
scroll to position [4648, 0]
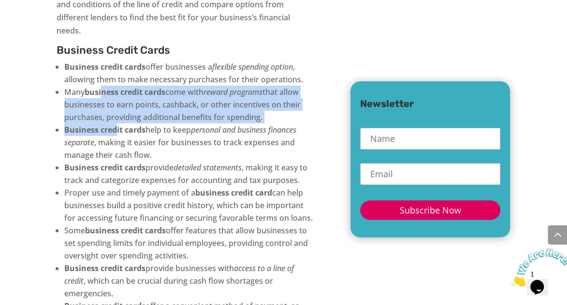
drag, startPoint x: 104, startPoint y: 63, endPoint x: 116, endPoint y: 95, distance: 33.8
click at [116, 95] on ul "Business credit cards offer businesses a flexible spending option , allowing th…" at bounding box center [186, 222] width 258 height 325
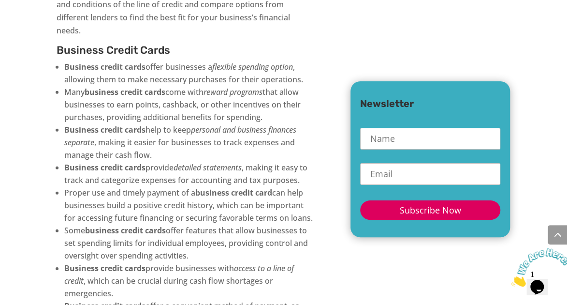
drag, startPoint x: 116, startPoint y: 95, endPoint x: 147, endPoint y: 113, distance: 35.9
click at [147, 123] on li "Business credit cards help to keep personal and business finances separate , ma…" at bounding box center [189, 142] width 250 height 38
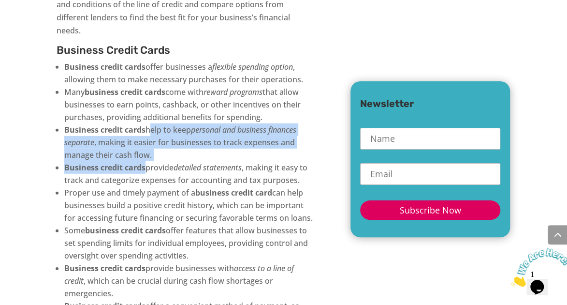
drag, startPoint x: 149, startPoint y: 96, endPoint x: 144, endPoint y: 135, distance: 39.0
click at [144, 135] on ul "Business credit cards offer businesses a flexible spending option , allowing th…" at bounding box center [186, 222] width 258 height 325
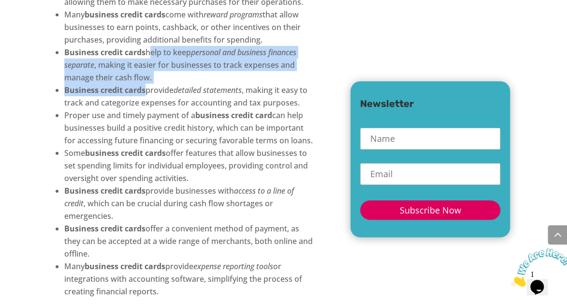
scroll to position [4727, 0]
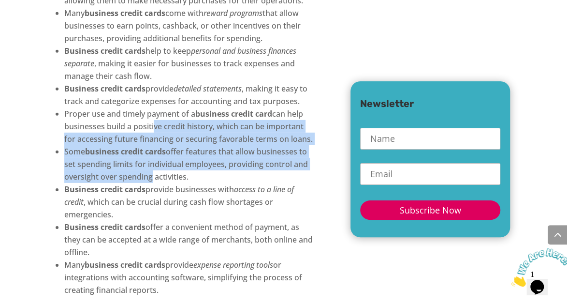
drag, startPoint x: 152, startPoint y: 103, endPoint x: 147, endPoint y: 144, distance: 41.4
click at [147, 144] on ul "Business credit cards offer businesses a flexible spending option , allowing th…" at bounding box center [186, 144] width 258 height 325
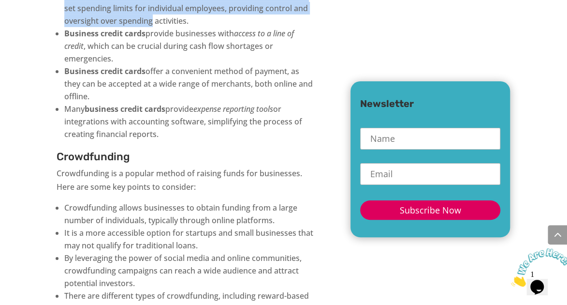
scroll to position [4883, 0]
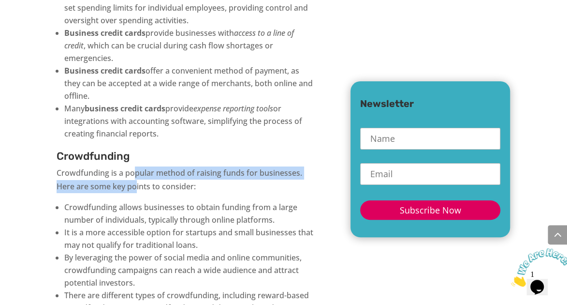
drag, startPoint x: 135, startPoint y: 140, endPoint x: 137, endPoint y: 164, distance: 23.8
click at [137, 166] on p "Crowdfunding is a popular method of raising funds for businesses. Here are some…" at bounding box center [186, 183] width 258 height 34
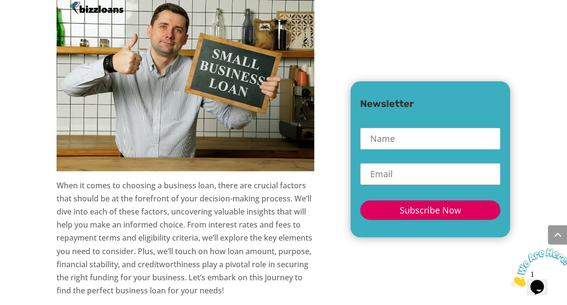
scroll to position [6173, 0]
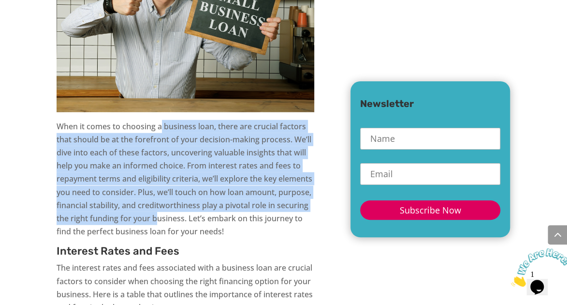
drag, startPoint x: 162, startPoint y: 99, endPoint x: 157, endPoint y: 192, distance: 93.0
click at [157, 193] on p "When it comes to choosing a business loan, there are crucial factors that shoul…" at bounding box center [186, 183] width 258 height 126
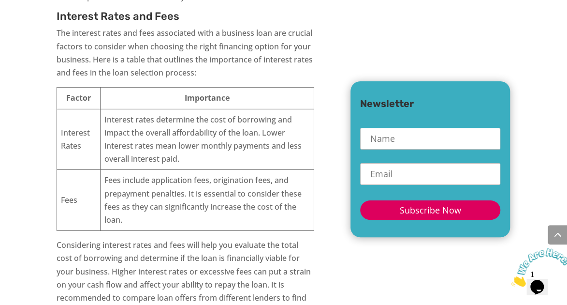
scroll to position [6408, 0]
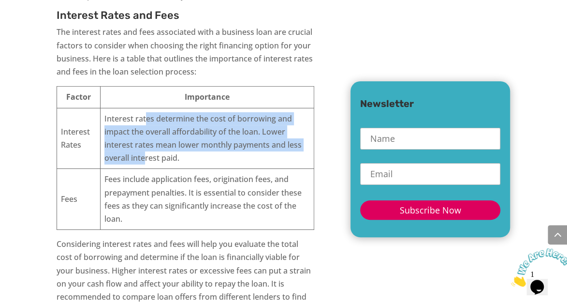
drag, startPoint x: 147, startPoint y: 94, endPoint x: 146, endPoint y: 134, distance: 39.7
click at [146, 134] on td "Interest rates determine the cost of borrowing and impact the overall affordabi…" at bounding box center [207, 138] width 214 height 61
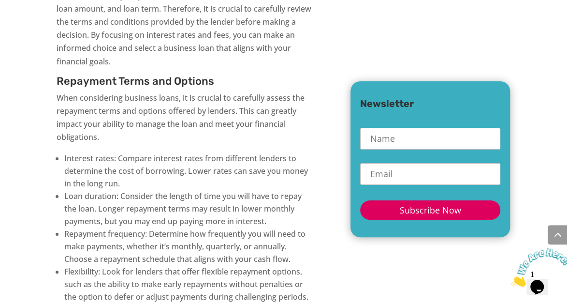
scroll to position [6762, 0]
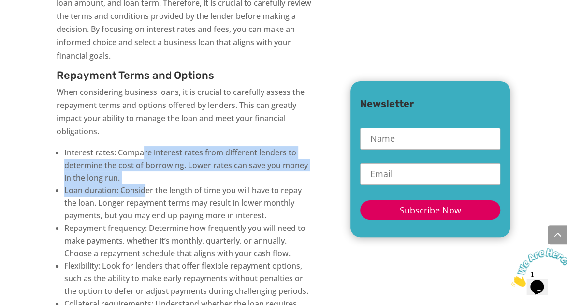
drag, startPoint x: 144, startPoint y: 121, endPoint x: 146, endPoint y: 159, distance: 37.7
click at [146, 159] on ul "Interest rates: Compare interest rates from different lenders to determine the …" at bounding box center [186, 252] width 258 height 212
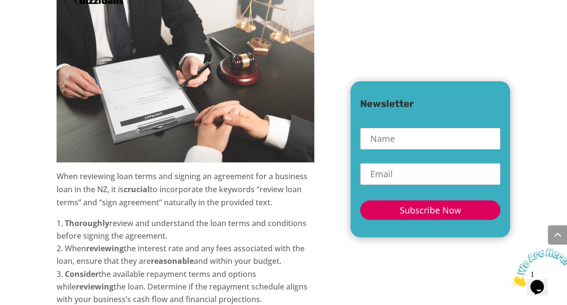
scroll to position [10820, 0]
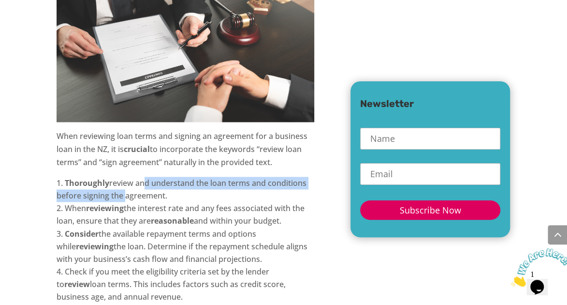
drag, startPoint x: 142, startPoint y: 99, endPoint x: 122, endPoint y: 113, distance: 24.0
click at [122, 176] on li "Thoroughly review and understand the loan terms and conditions before signing t…" at bounding box center [186, 188] width 258 height 25
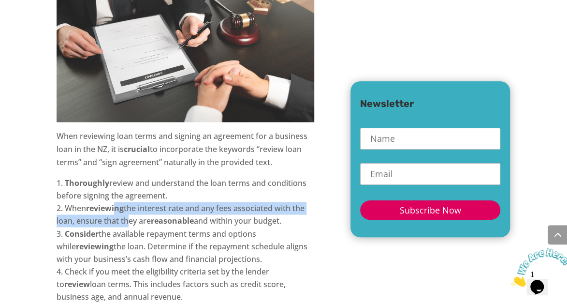
drag, startPoint x: 122, startPoint y: 113, endPoint x: 125, endPoint y: 136, distance: 23.4
click at [125, 202] on li "When reviewing the interest rate and any fees associated with the loan, ensure …" at bounding box center [186, 214] width 258 height 25
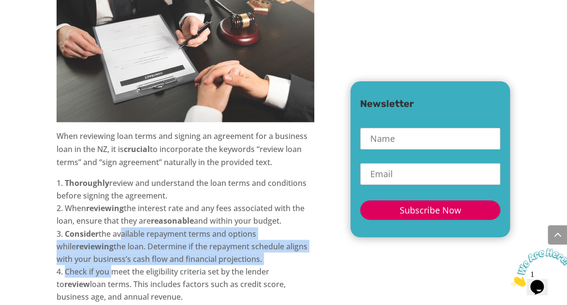
drag, startPoint x: 125, startPoint y: 136, endPoint x: 113, endPoint y: 182, distance: 48.0
click at [113, 265] on li "Check if you meet the eligibility criteria set by the lender to review loan ter…" at bounding box center [186, 284] width 258 height 38
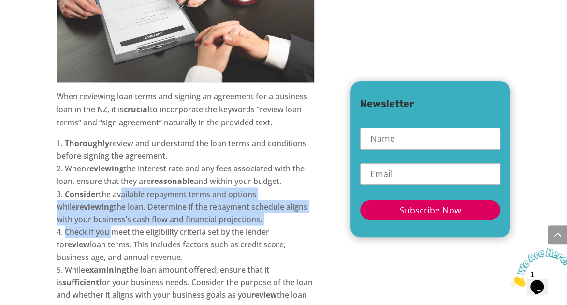
scroll to position [10860, 0]
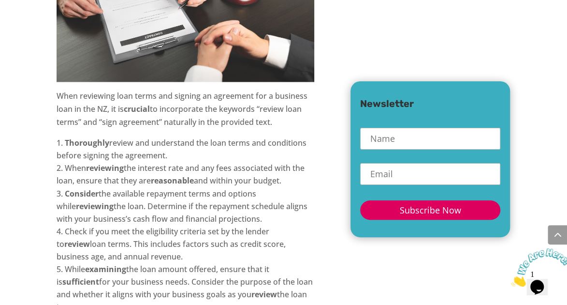
click at [128, 224] on li "Check if you meet the eligibility criteria set by the lender to review loan ter…" at bounding box center [186, 243] width 258 height 38
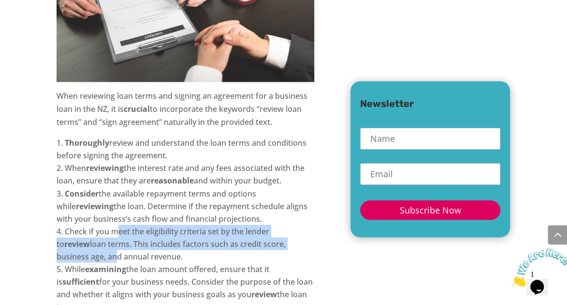
drag, startPoint x: 120, startPoint y: 146, endPoint x: 111, endPoint y: 169, distance: 25.0
click at [111, 224] on li "Check if you meet the eligibility criteria set by the lender to review loan ter…" at bounding box center [186, 243] width 258 height 38
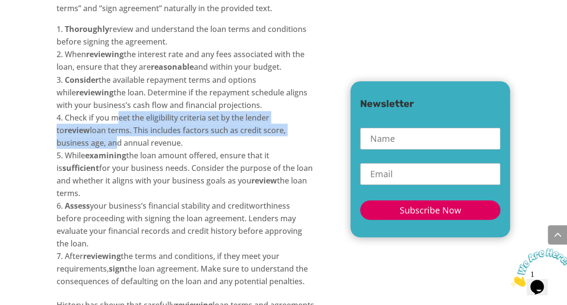
scroll to position [10980, 0]
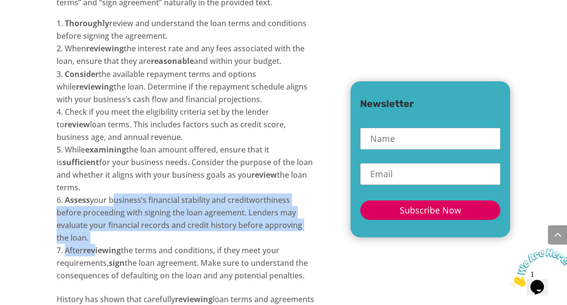
drag, startPoint x: 112, startPoint y: 112, endPoint x: 98, endPoint y: 158, distance: 48.0
click at [98, 158] on ol "Thoroughly review and understand the loan terms and conditions before signing t…" at bounding box center [186, 154] width 258 height 275
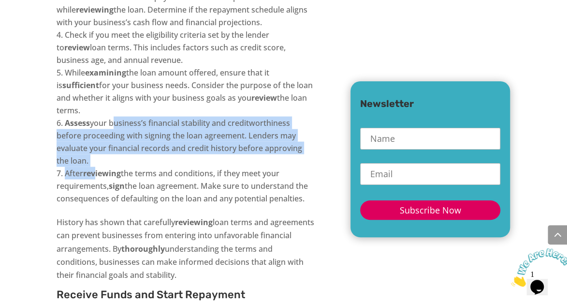
scroll to position [11058, 0]
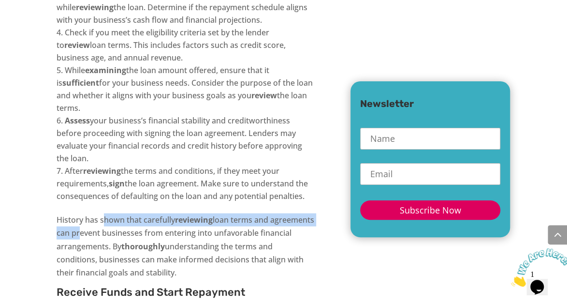
drag, startPoint x: 104, startPoint y: 131, endPoint x: 122, endPoint y: 149, distance: 25.6
click at [122, 213] on p "History has shown that carefully reviewing loan terms and agreements can preven…" at bounding box center [186, 250] width 258 height 74
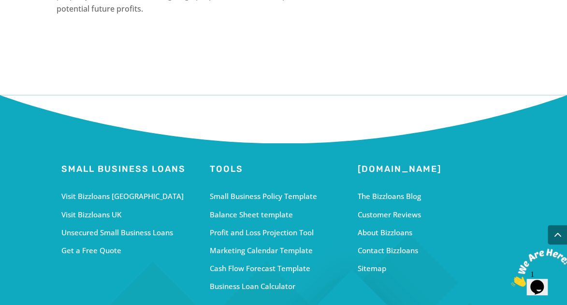
scroll to position [12600, 0]
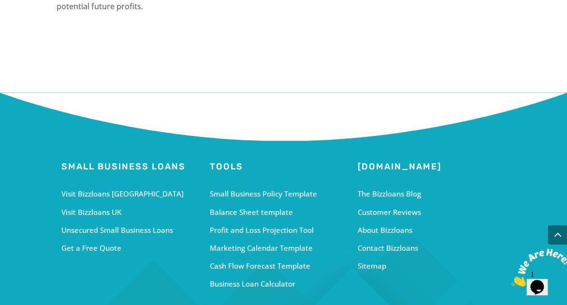
click at [107, 223] on div "Unsecured Small Business Loans" at bounding box center [135, 229] width 148 height 13
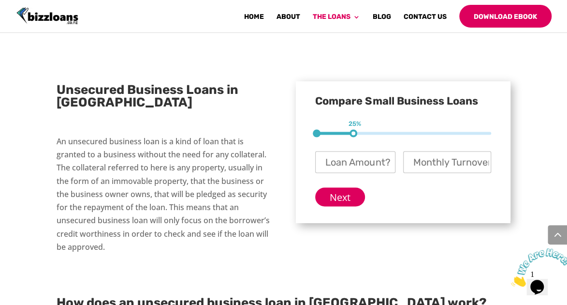
scroll to position [742, 0]
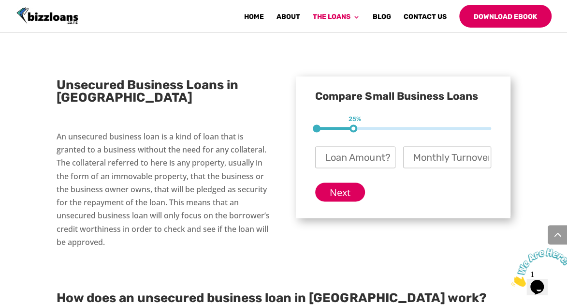
drag, startPoint x: 352, startPoint y: 105, endPoint x: 380, endPoint y: 100, distance: 28.5
click at [380, 100] on div "Compare Small Business Loans 1 25% 2 50% 3 75% Loan Amount? * Monthly Turnover?…" at bounding box center [403, 146] width 214 height 141
click at [389, 101] on div "Compare Small Business Loans 1 25% 2 50% 3 75% Loan Amount? * Monthly Turnover?…" at bounding box center [403, 146] width 214 height 141
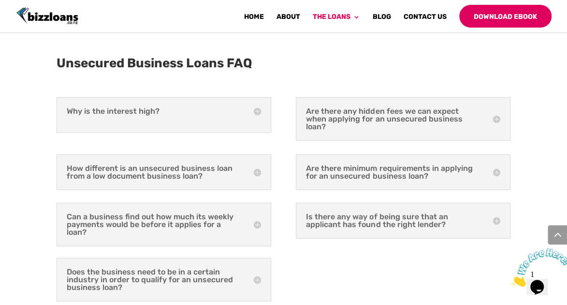
scroll to position [2589, 0]
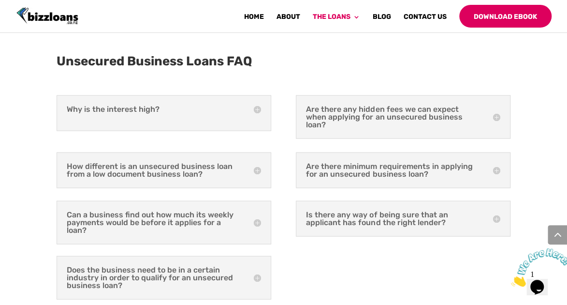
click at [208, 96] on div "Why is the interest high? The interest rates of an Unsecured Business Loan are …" at bounding box center [164, 113] width 214 height 36
click at [256, 105] on h5 "Why is the interest high?" at bounding box center [164, 109] width 194 height 8
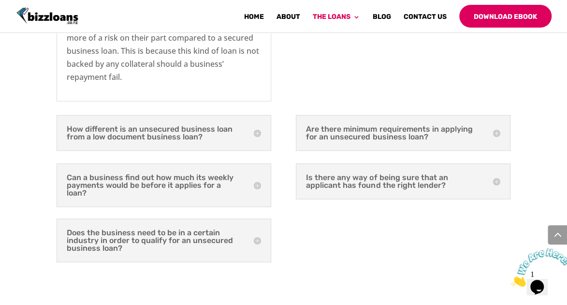
scroll to position [2709, 0]
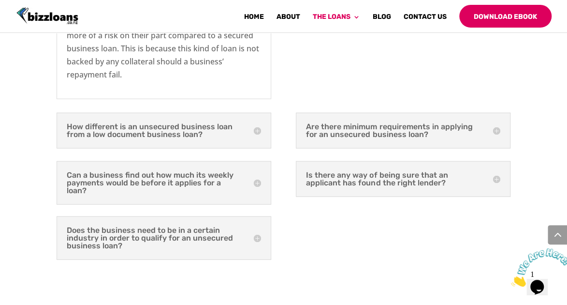
click at [258, 123] on h5 "How different is an unsecured business loan from a low document business loan?" at bounding box center [164, 130] width 194 height 15
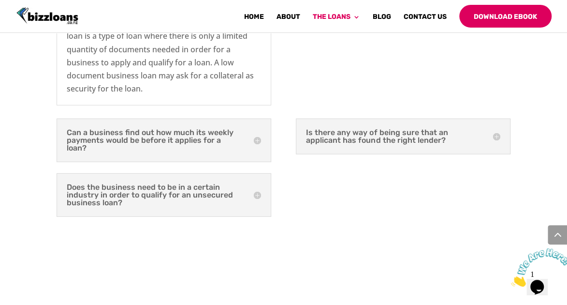
scroll to position [2868, 0]
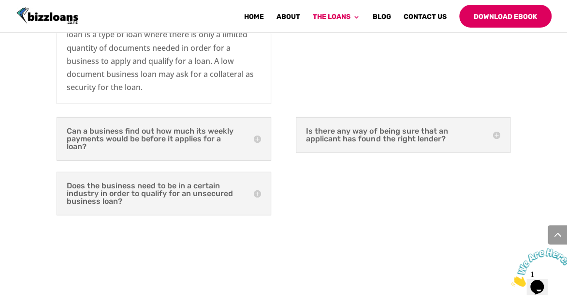
click at [259, 127] on h5 "Can a business find out how much its weekly payments would be before it applies…" at bounding box center [164, 138] width 194 height 23
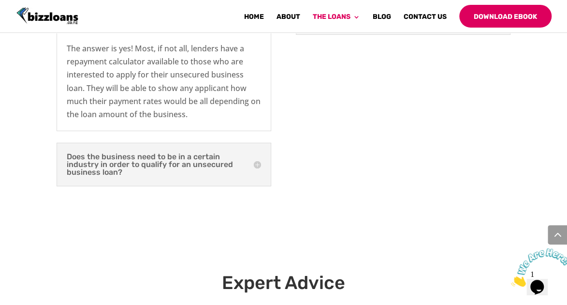
scroll to position [2988, 0]
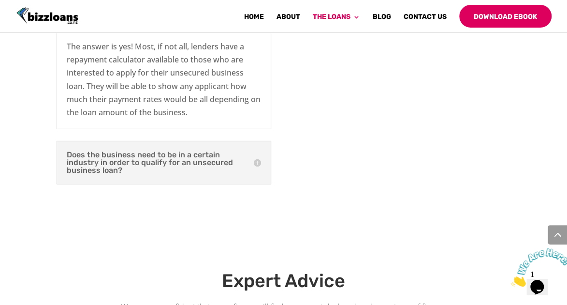
click at [260, 151] on h5 "Does the business need to be in a certain industry in order to qualify for an u…" at bounding box center [164, 162] width 194 height 23
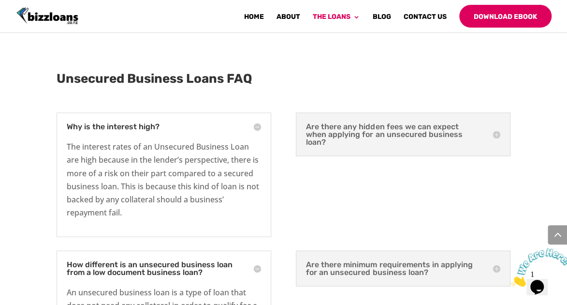
scroll to position [2568, 0]
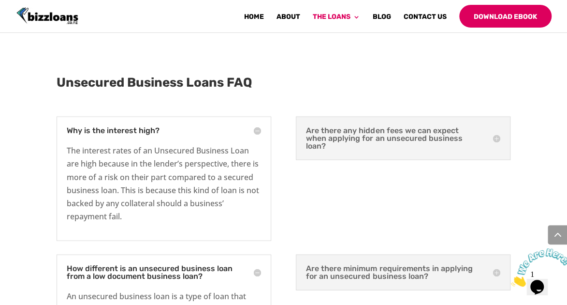
click at [499, 127] on h5 "Are there any hidden fees we can expect when applying for an unsecured business…" at bounding box center [403, 138] width 194 height 23
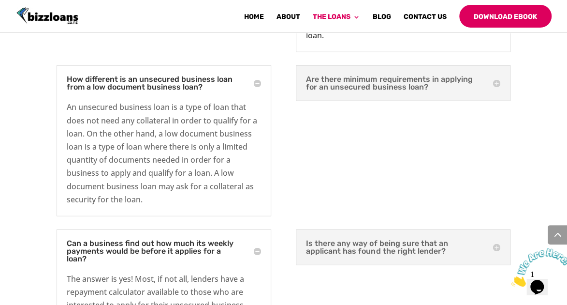
scroll to position [2805, 0]
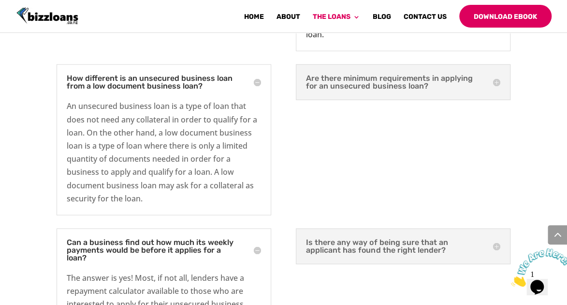
click at [496, 74] on h5 "Are there minimum requirements in applying for an unsecured business loan?" at bounding box center [403, 81] width 194 height 15
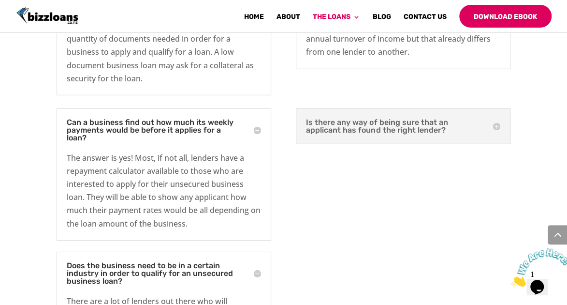
scroll to position [2925, 0]
click at [496, 118] on h5 "Is there any way of being sure that an applicant has found the right lender?" at bounding box center [403, 125] width 194 height 15
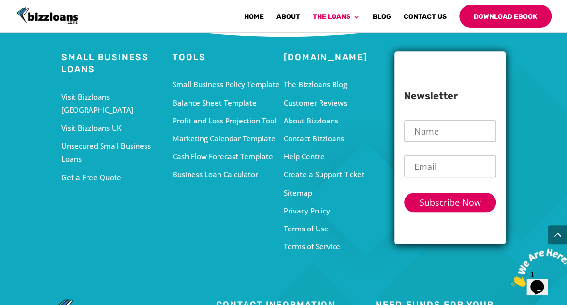
scroll to position [3713, 0]
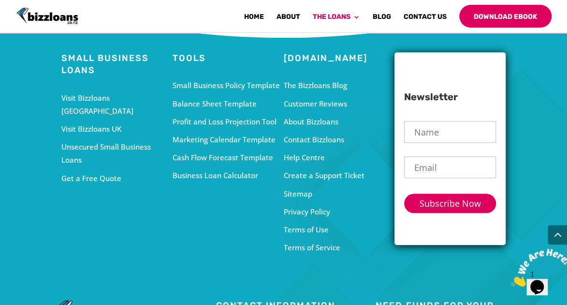
click at [308, 115] on div "About Bizzloans" at bounding box center [338, 121] width 111 height 13
